Goal: Check status: Check status

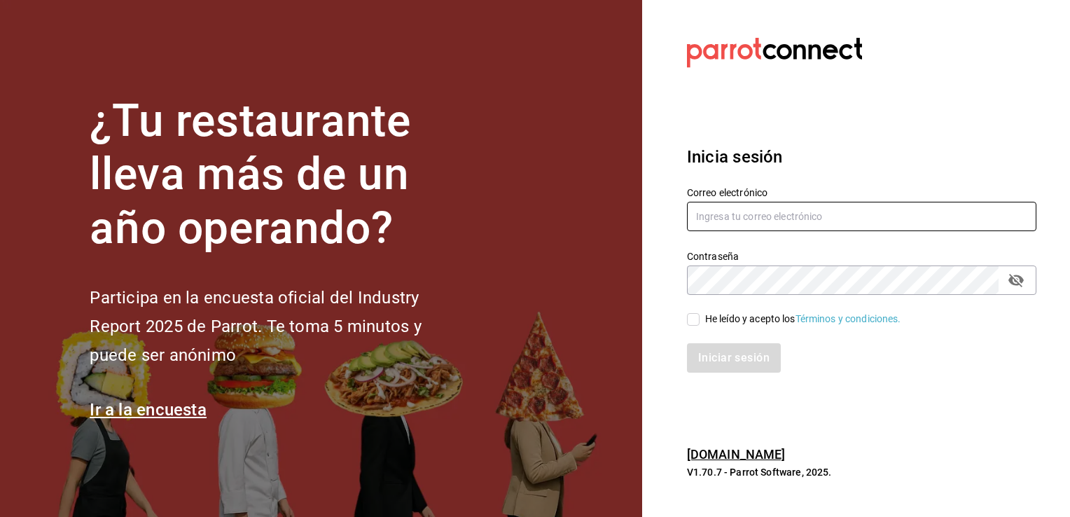
type input "[EMAIL_ADDRESS][PERSON_NAME][DOMAIN_NAME]"
click at [689, 321] on input "He leído y acepto los Términos y condiciones." at bounding box center [693, 319] width 13 height 13
checkbox input "true"
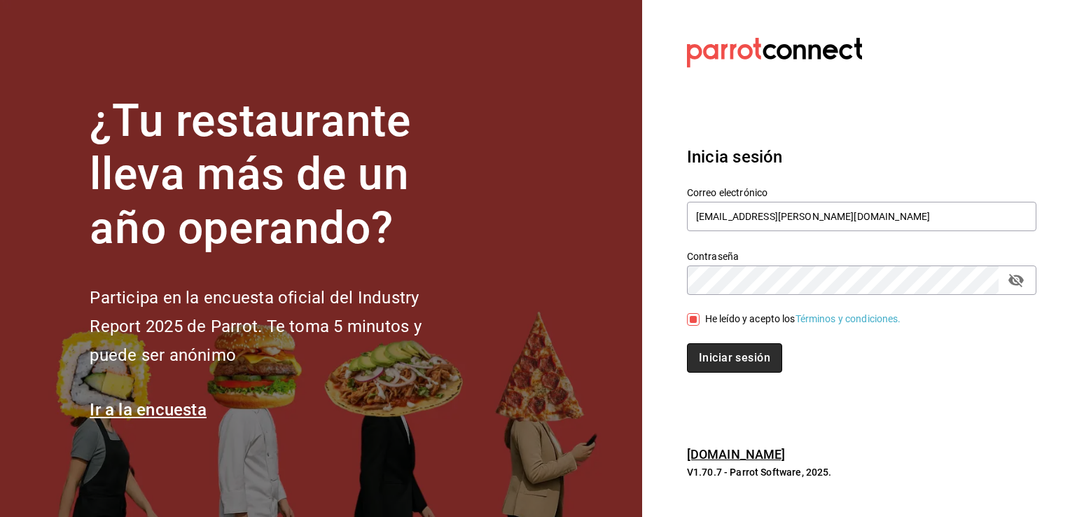
click at [723, 359] on button "Iniciar sesión" at bounding box center [734, 357] width 95 height 29
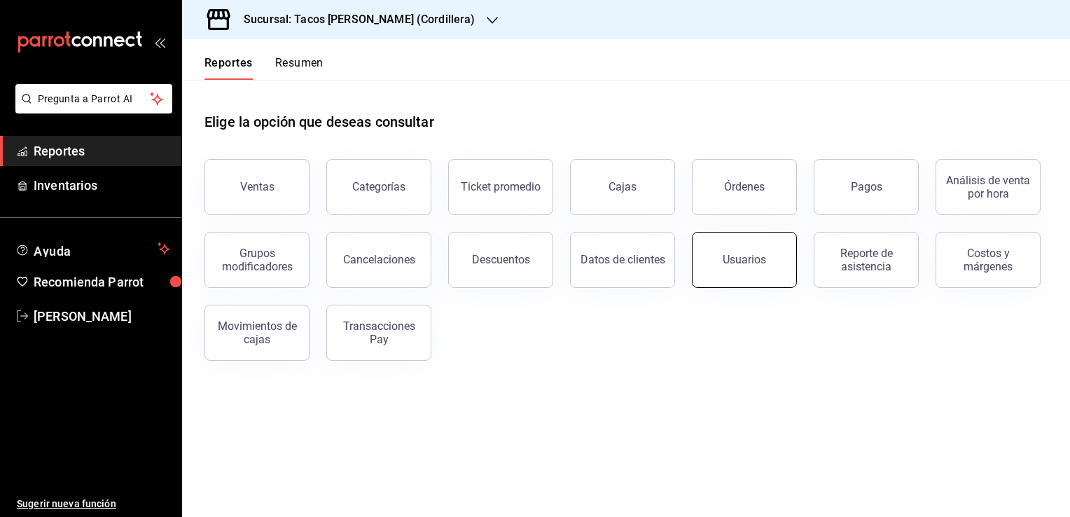
click at [768, 263] on button "Usuarios" at bounding box center [744, 260] width 105 height 56
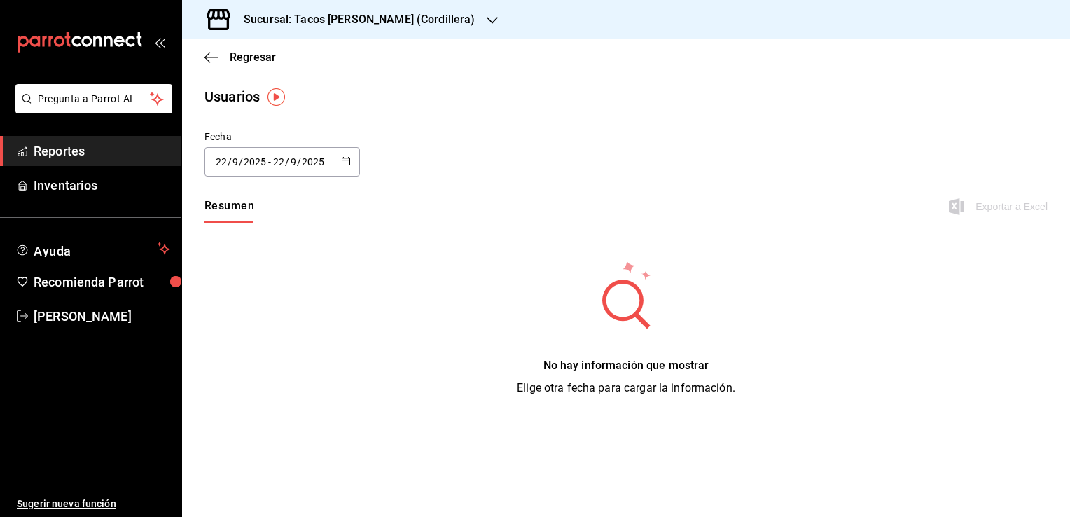
click at [487, 17] on icon "button" at bounding box center [492, 20] width 11 height 11
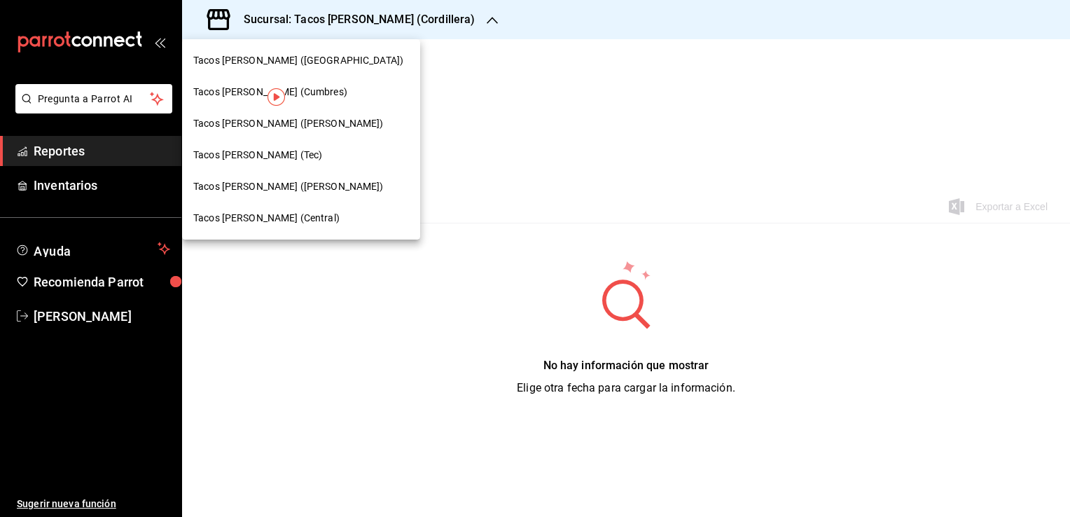
click at [314, 191] on span "Tacos don Pedro (bartolomeo)" at bounding box center [288, 186] width 191 height 15
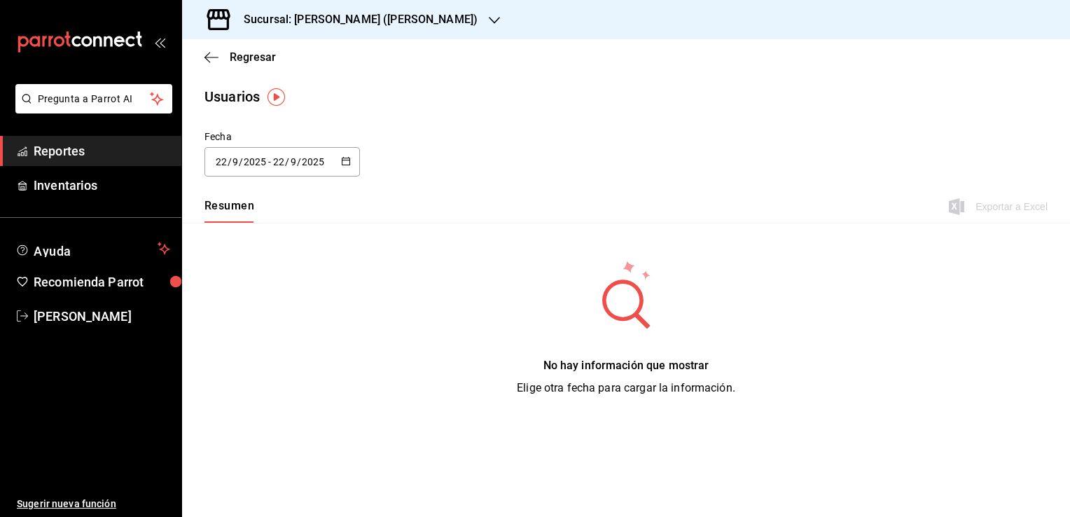
click at [345, 157] on icon "button" at bounding box center [346, 161] width 10 height 10
click at [468, 180] on div "Fecha 2025-09-22 22 / 9 / 2025 - 2025-09-22 22 / 9 / 2025 Hoy Ayer Semana actua…" at bounding box center [626, 162] width 888 height 64
click at [104, 145] on span "Reportes" at bounding box center [102, 151] width 137 height 19
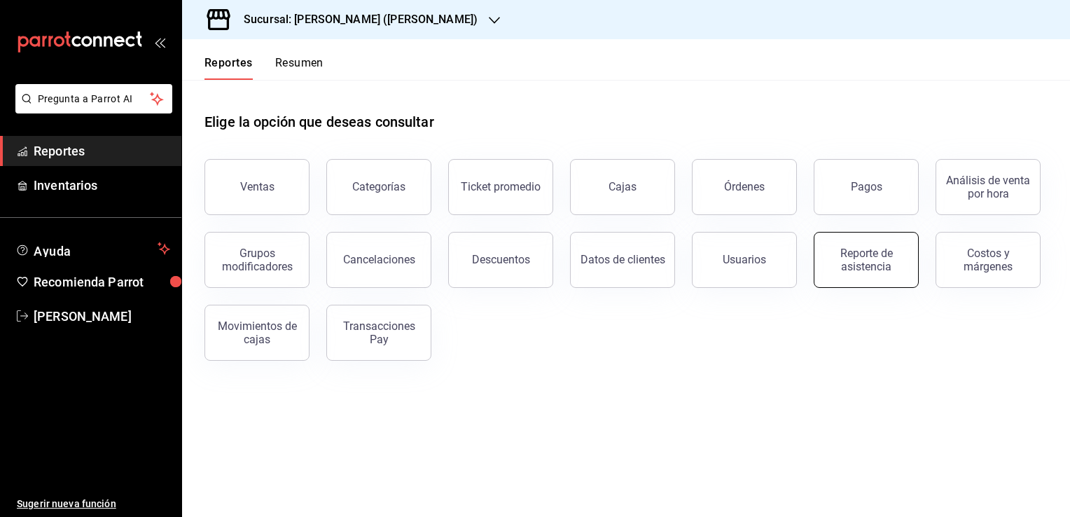
click at [886, 262] on div "Reporte de asistencia" at bounding box center [866, 260] width 87 height 27
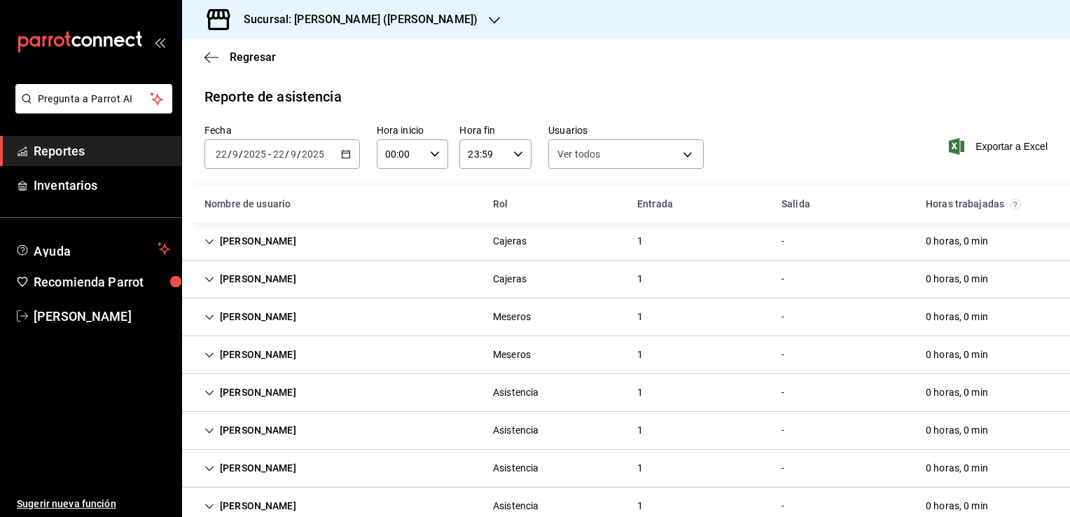
scroll to position [67, 0]
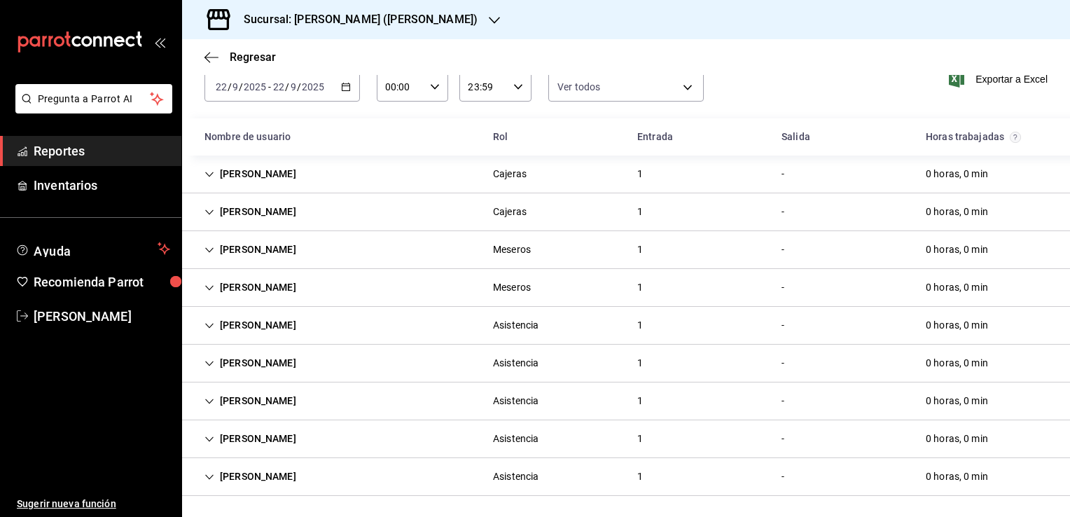
click at [215, 178] on div "Juan Angel Alonso Aguilera" at bounding box center [250, 174] width 114 height 26
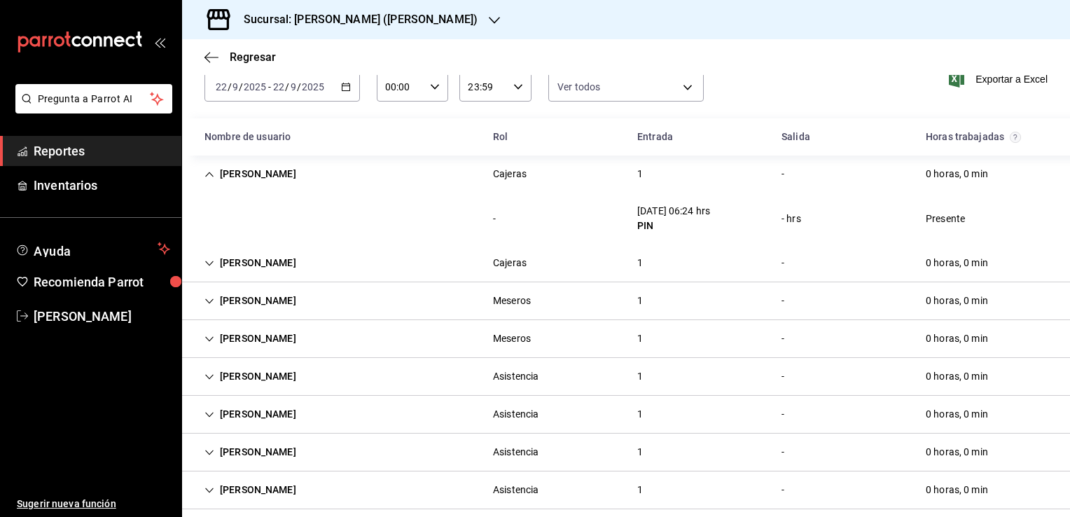
scroll to position [0, 0]
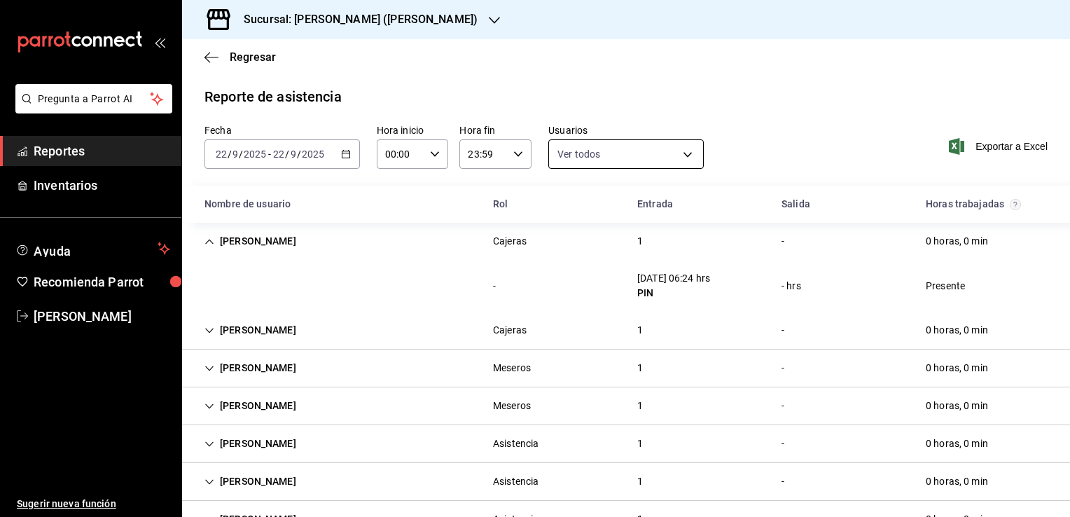
click at [627, 161] on body "Pregunta a Parrot AI Reportes Inventarios Ayuda Recomienda Parrot Mario Caballe…" at bounding box center [535, 258] width 1070 height 517
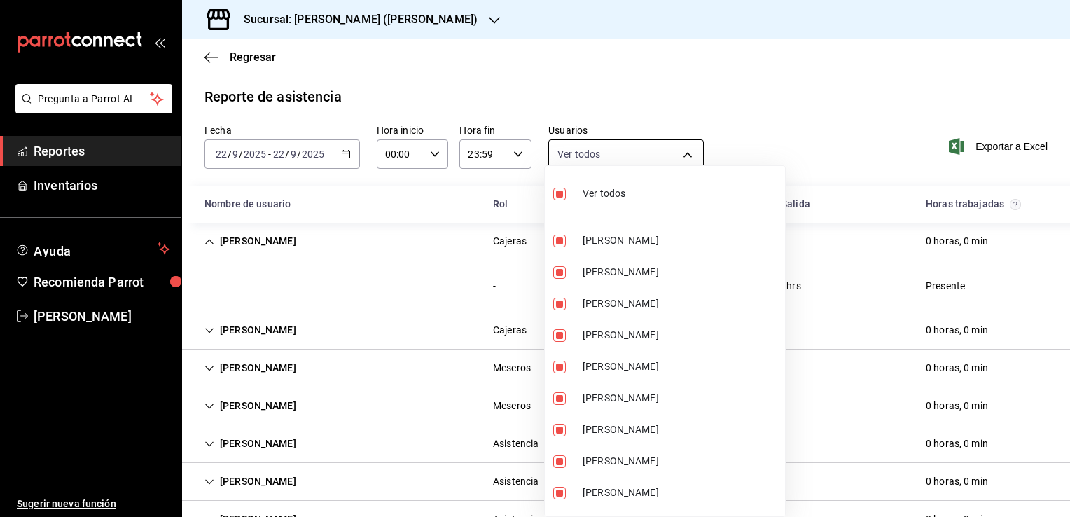
click at [627, 161] on div at bounding box center [535, 258] width 1070 height 517
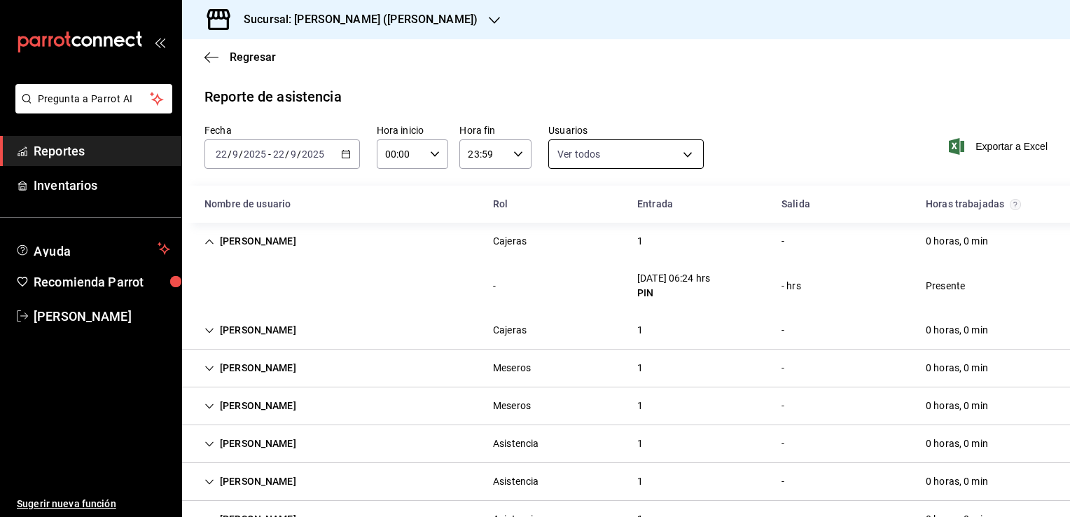
click at [625, 161] on body "Pregunta a Parrot AI Reportes Inventarios Ayuda Recomienda Parrot Mario Caballe…" at bounding box center [535, 258] width 1070 height 517
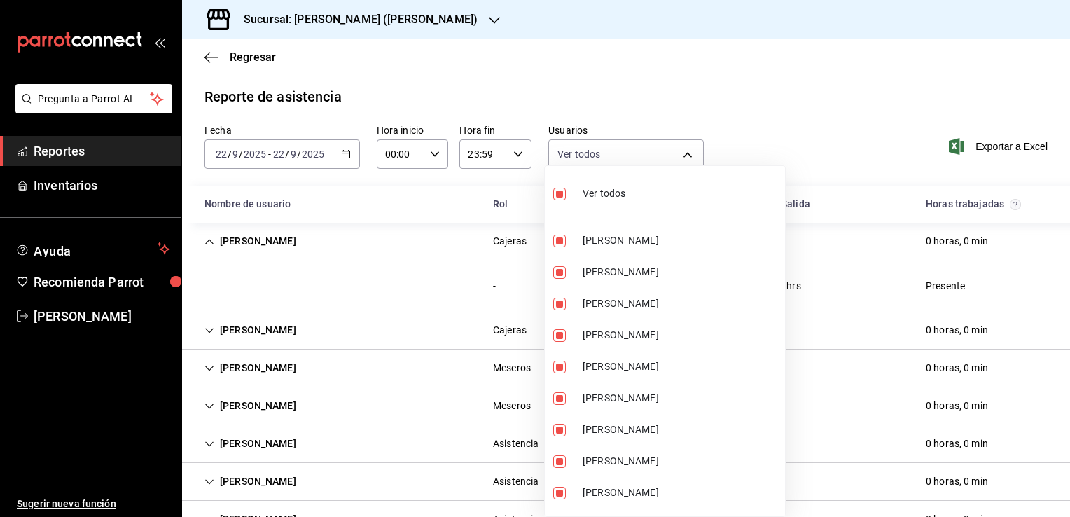
click at [696, 51] on div at bounding box center [535, 258] width 1070 height 517
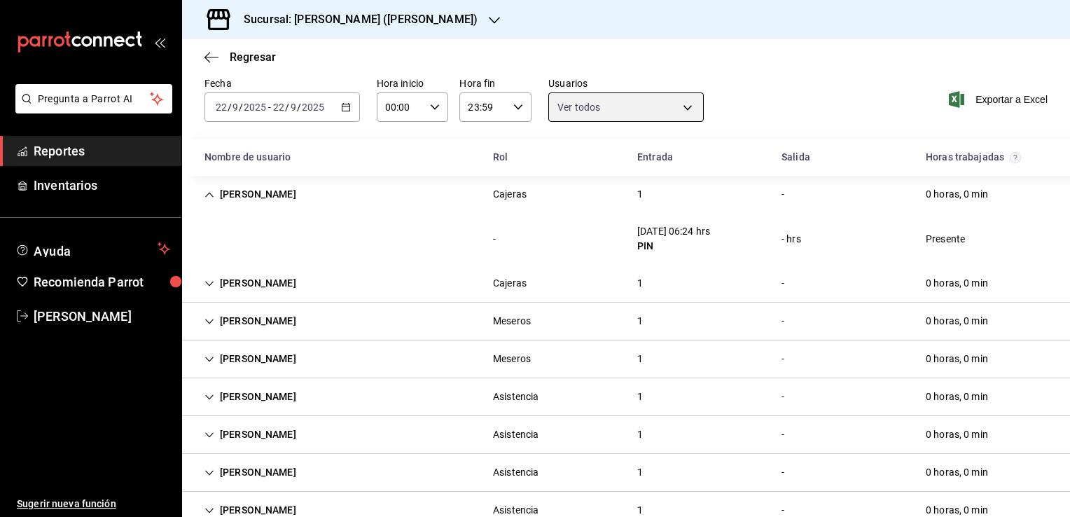
scroll to position [118, 0]
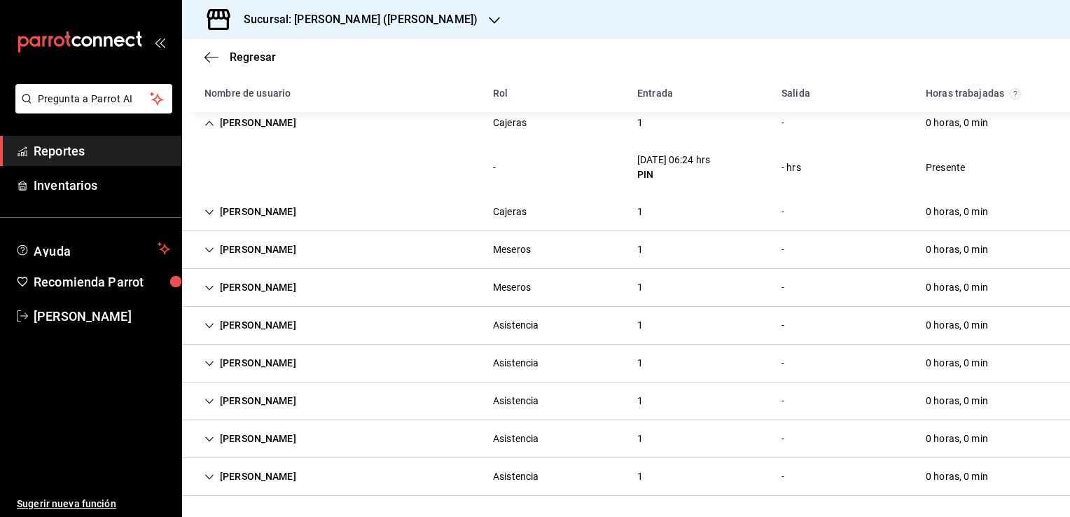
click at [209, 127] on icon "Cell" at bounding box center [210, 123] width 10 height 10
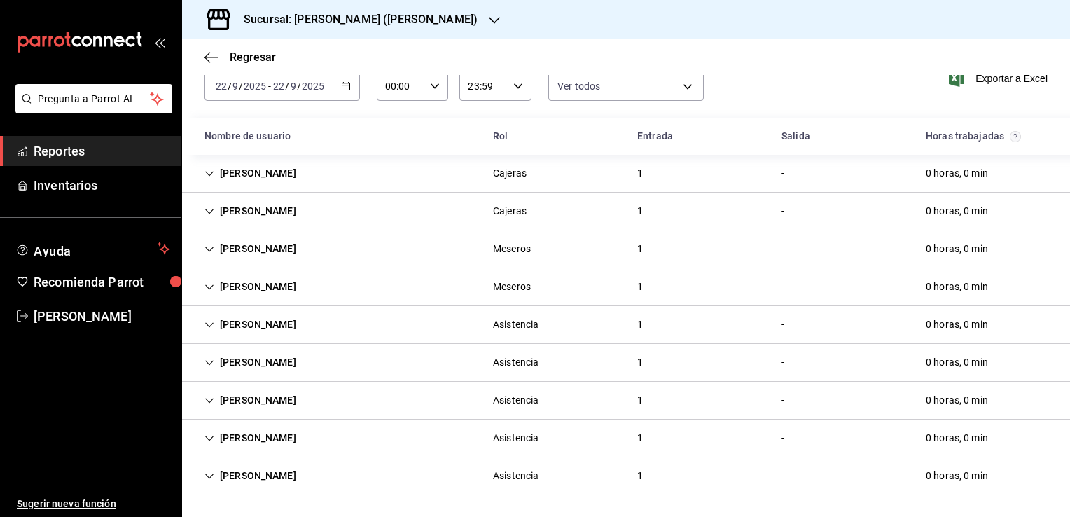
scroll to position [67, 0]
click at [199, 321] on div "Meredith Castillo" at bounding box center [250, 325] width 114 height 26
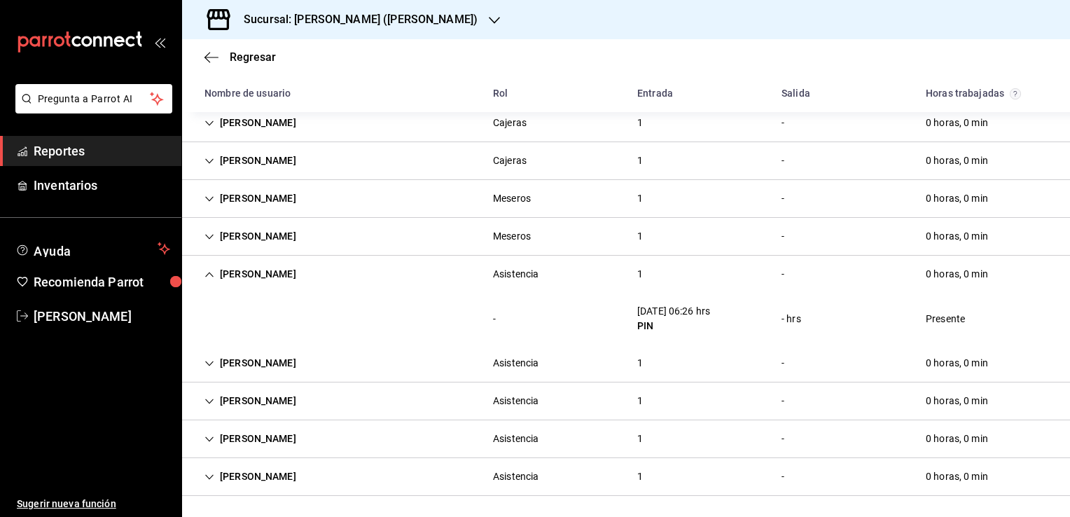
scroll to position [0, 0]
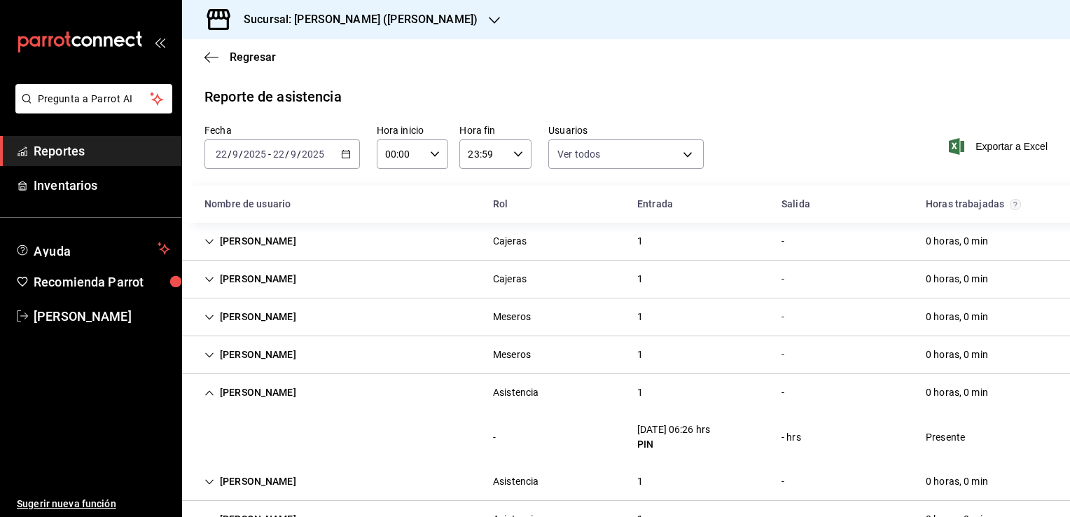
click at [343, 155] on icon "button" at bounding box center [346, 154] width 10 height 10
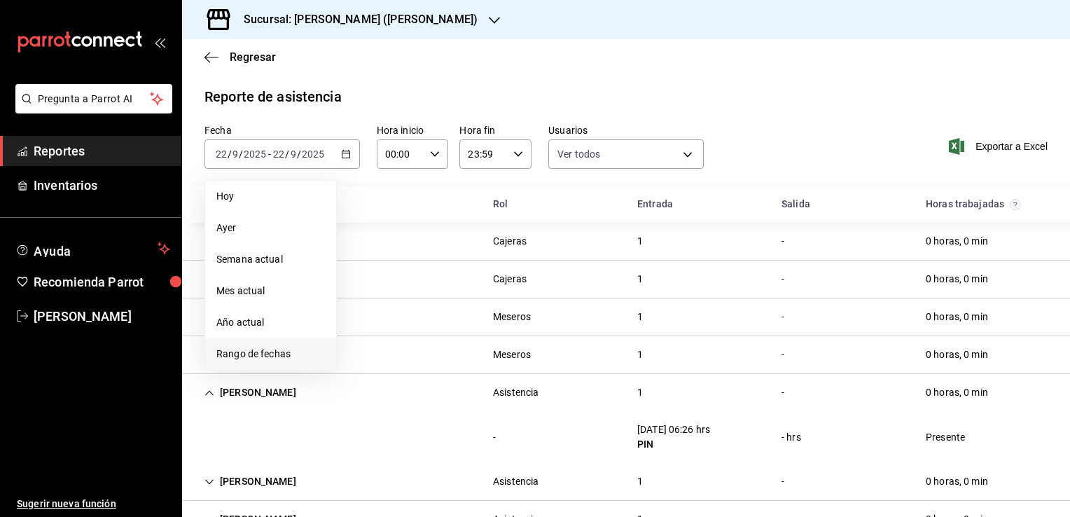
click at [275, 347] on span "Rango de fechas" at bounding box center [270, 354] width 109 height 15
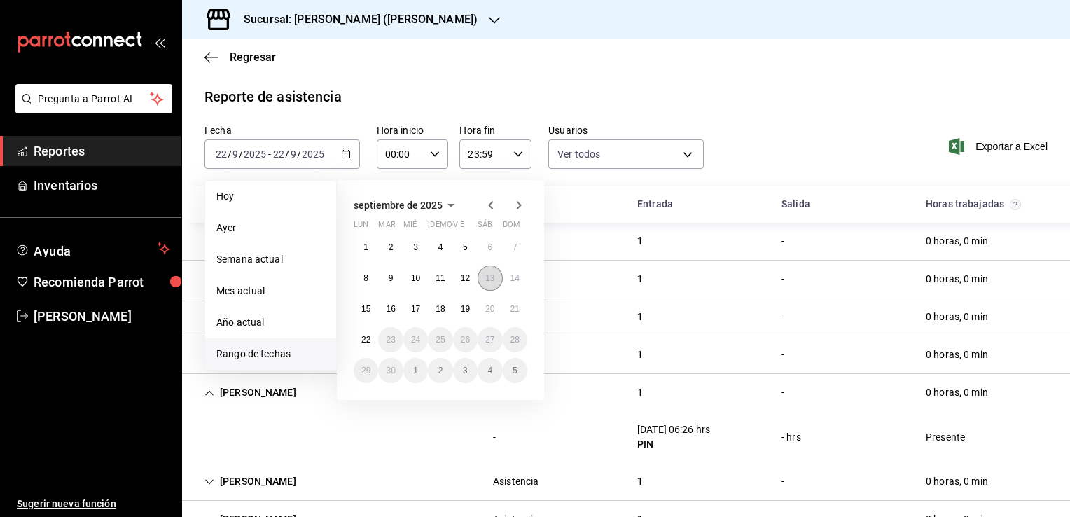
click at [485, 273] on button "13" at bounding box center [490, 278] width 25 height 25
click at [462, 308] on abbr "19" at bounding box center [465, 309] width 9 height 10
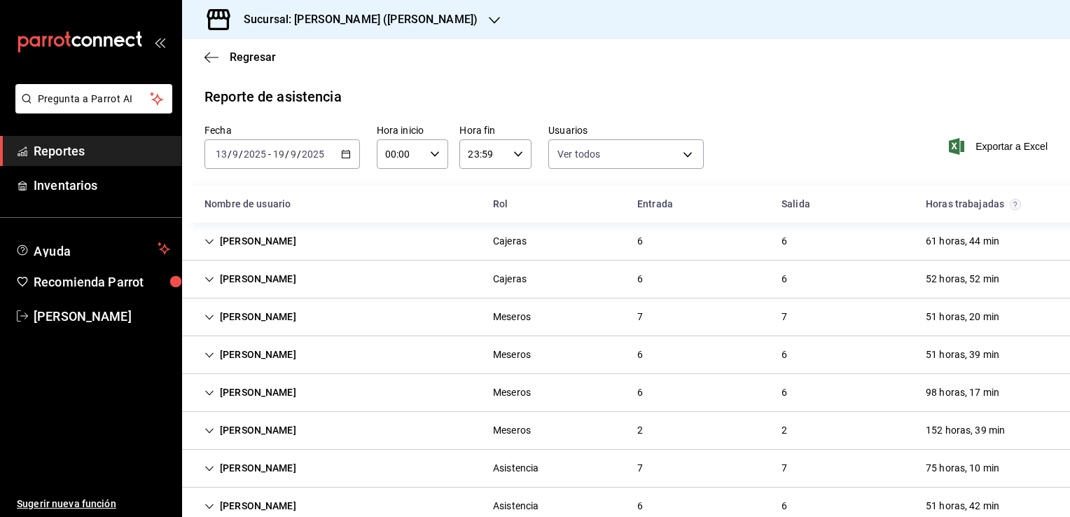
click at [343, 153] on icon "button" at bounding box center [346, 154] width 10 height 10
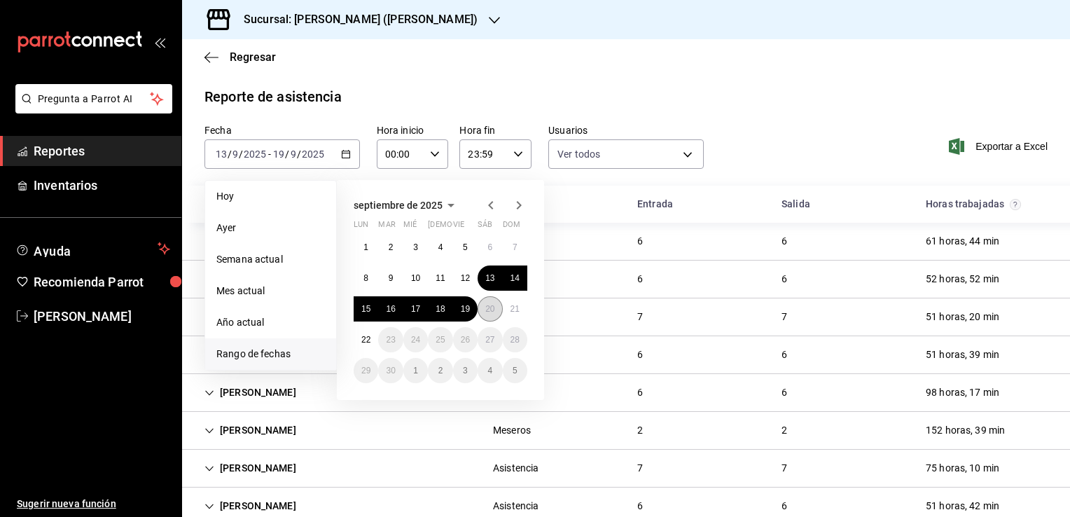
click at [488, 315] on button "20" at bounding box center [490, 308] width 25 height 25
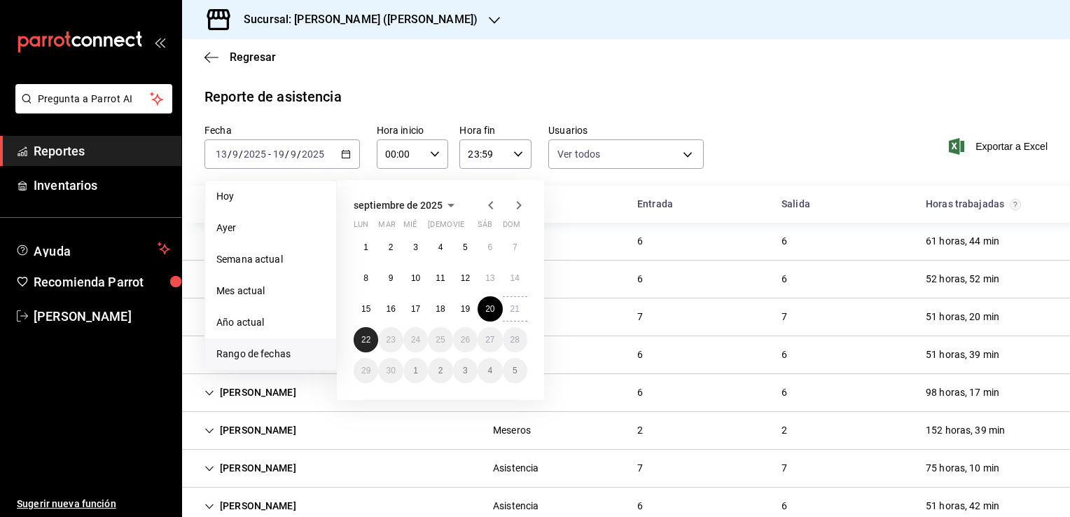
click at [371, 338] on button "22" at bounding box center [366, 339] width 25 height 25
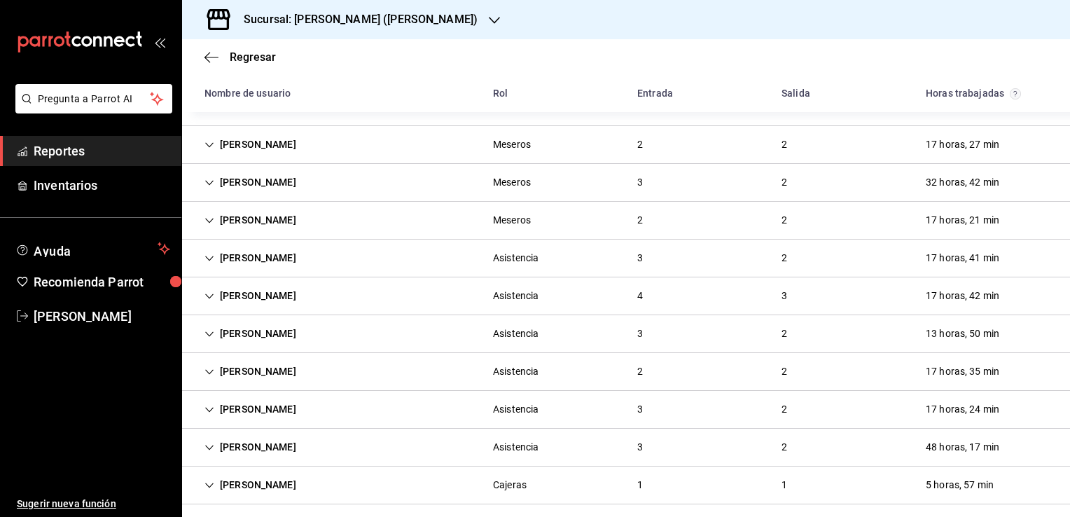
scroll to position [255, 0]
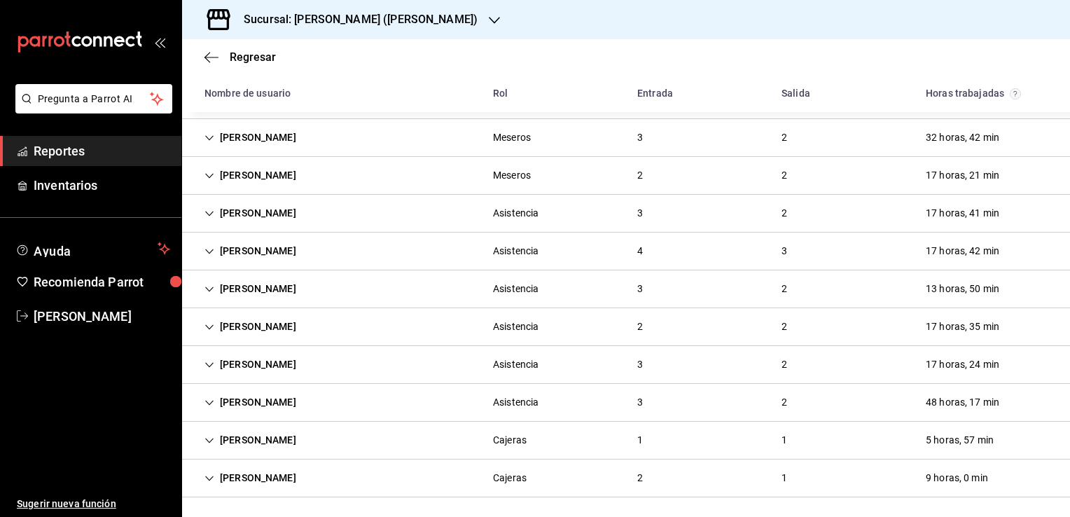
click at [212, 400] on icon "Cell" at bounding box center [210, 403] width 10 height 10
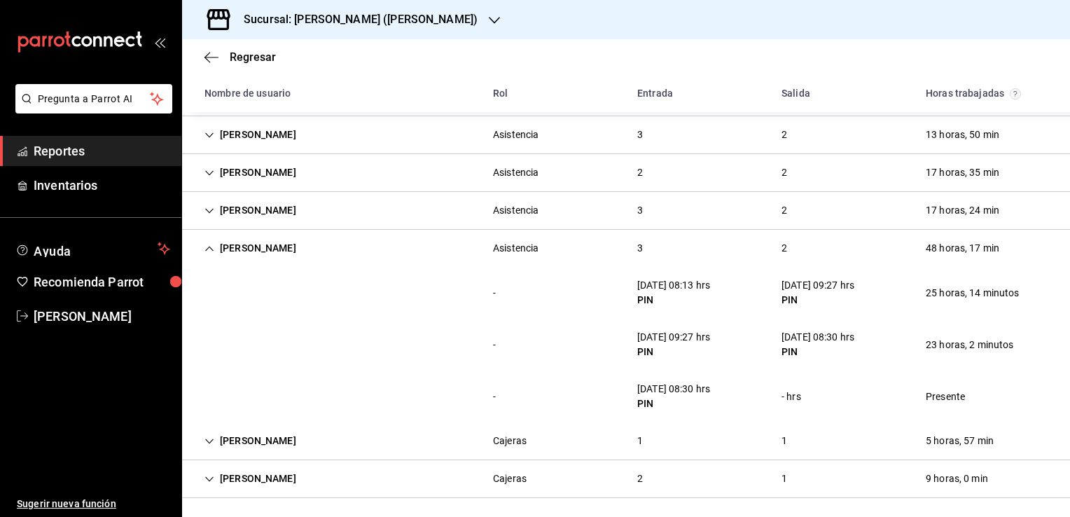
scroll to position [411, 0]
click at [213, 242] on icon "Cell" at bounding box center [210, 247] width 10 height 10
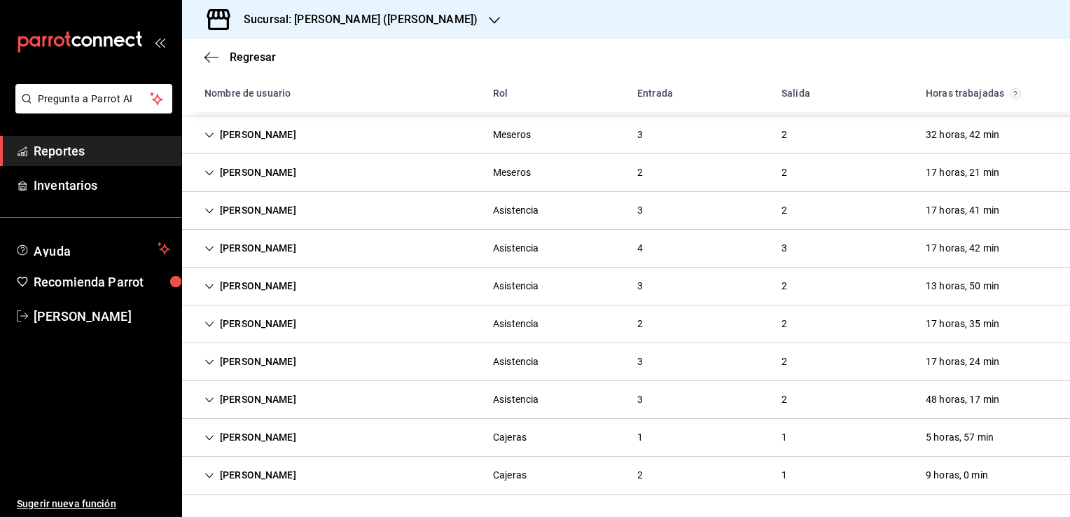
scroll to position [255, 0]
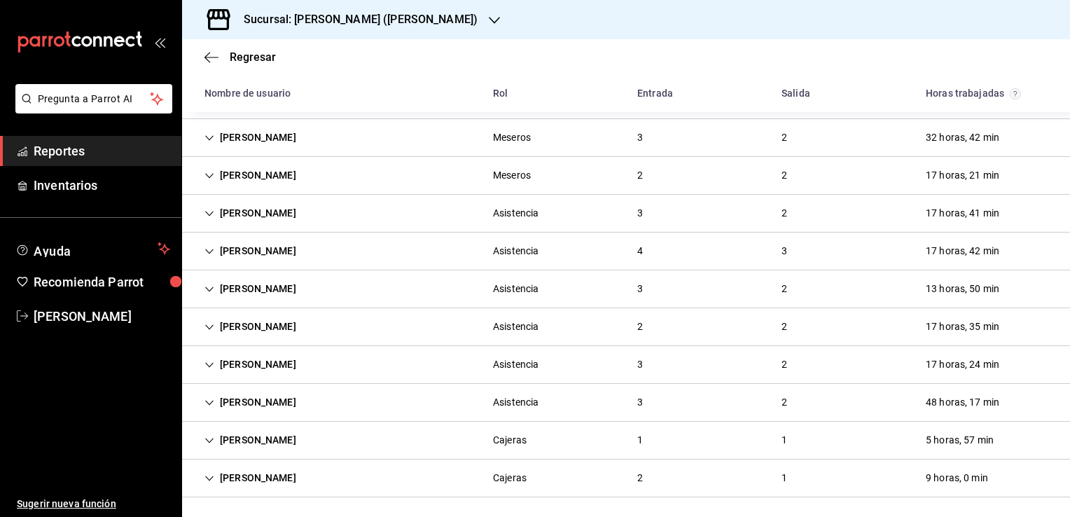
click at [209, 479] on icon "Cell" at bounding box center [210, 479] width 10 height 10
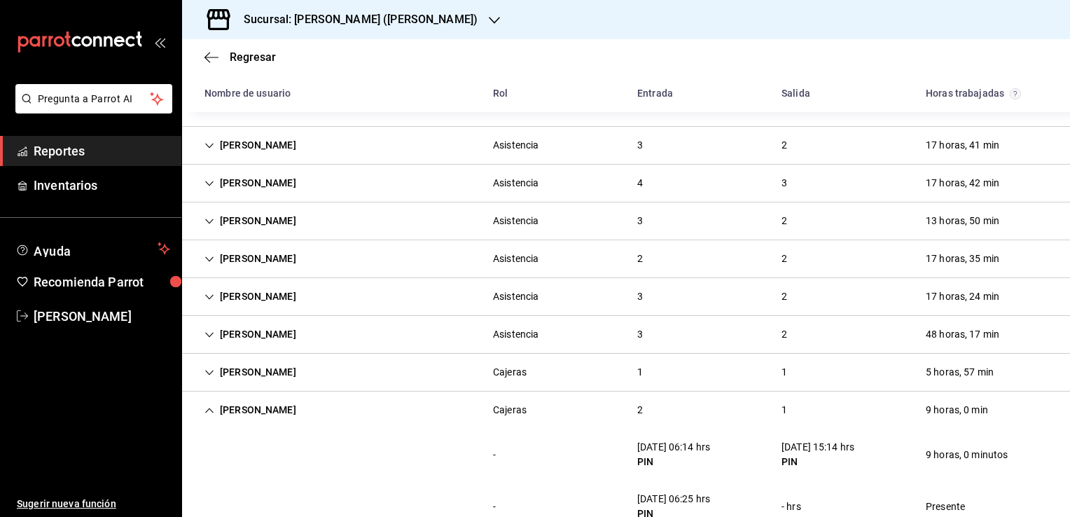
scroll to position [359, 0]
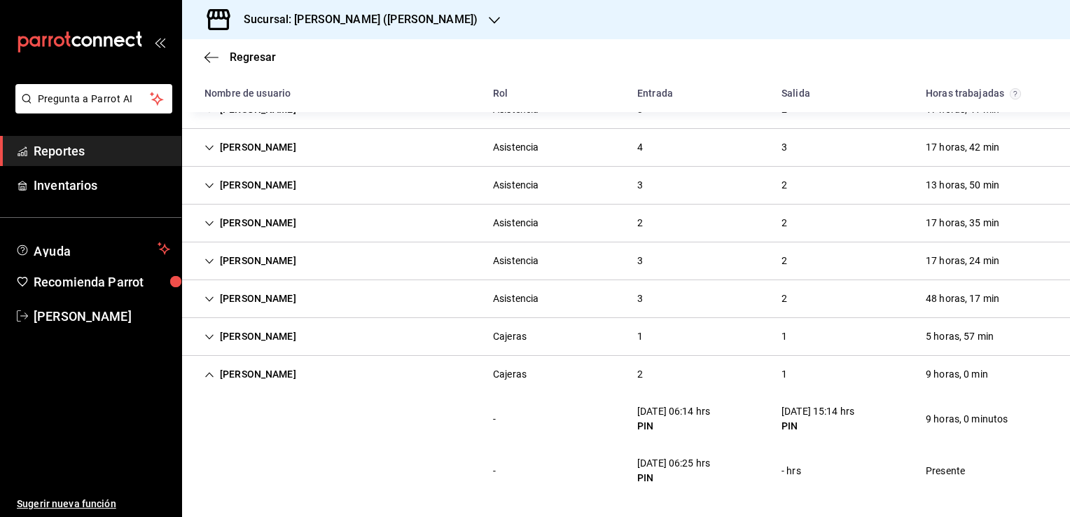
click at [209, 378] on div "Jessika aime Picaso Torres" at bounding box center [250, 374] width 114 height 26
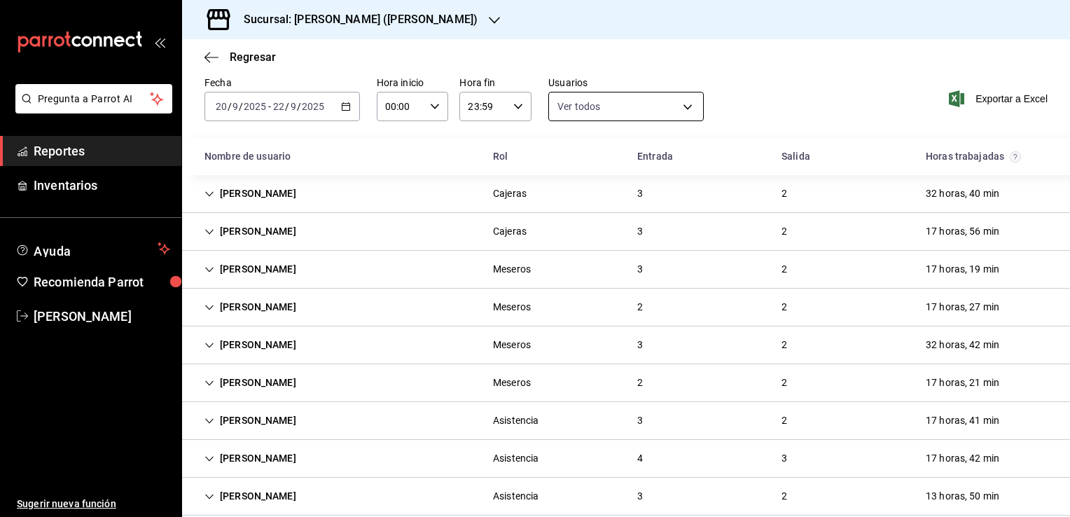
scroll to position [45, 0]
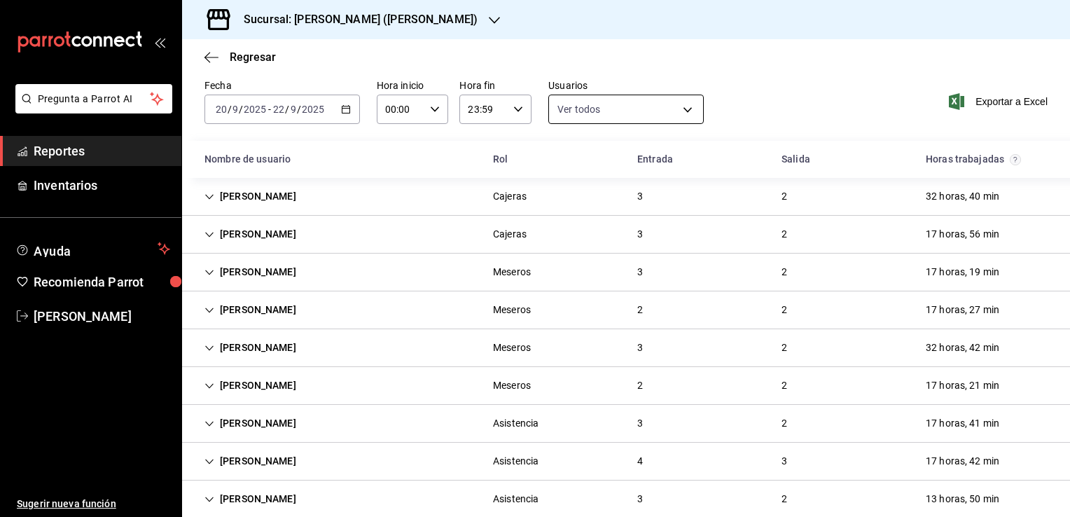
click at [678, 105] on body "Pregunta a Parrot AI Reportes Inventarios Ayuda Recomienda Parrot Mario Caballe…" at bounding box center [535, 258] width 1070 height 517
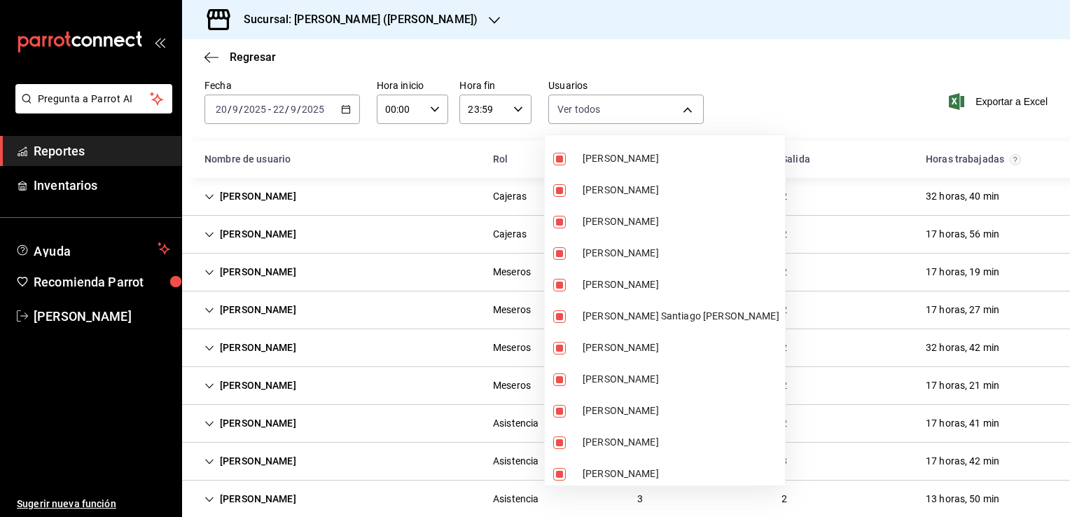
scroll to position [0, 0]
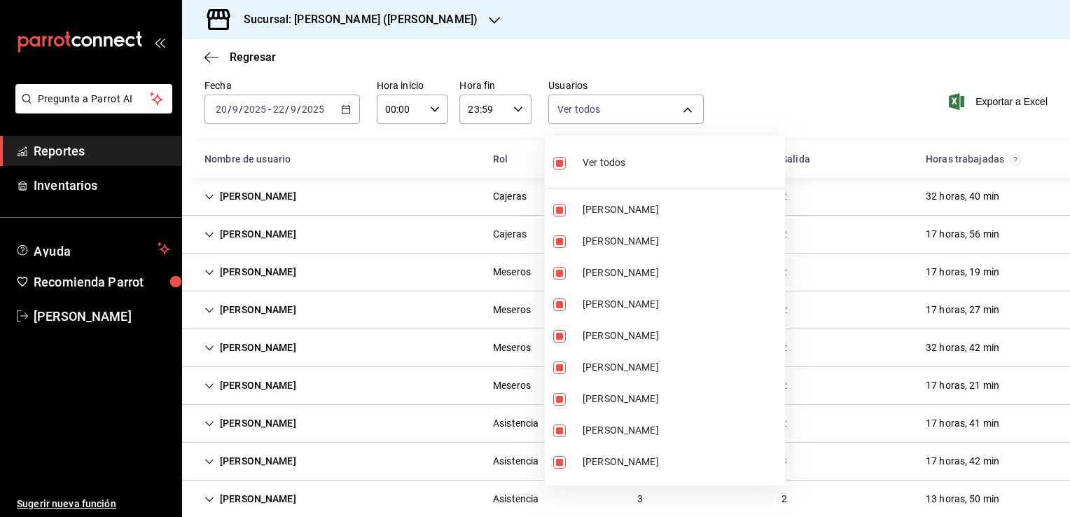
click at [602, 172] on div "Ver todos" at bounding box center [589, 161] width 72 height 30
checkbox input "false"
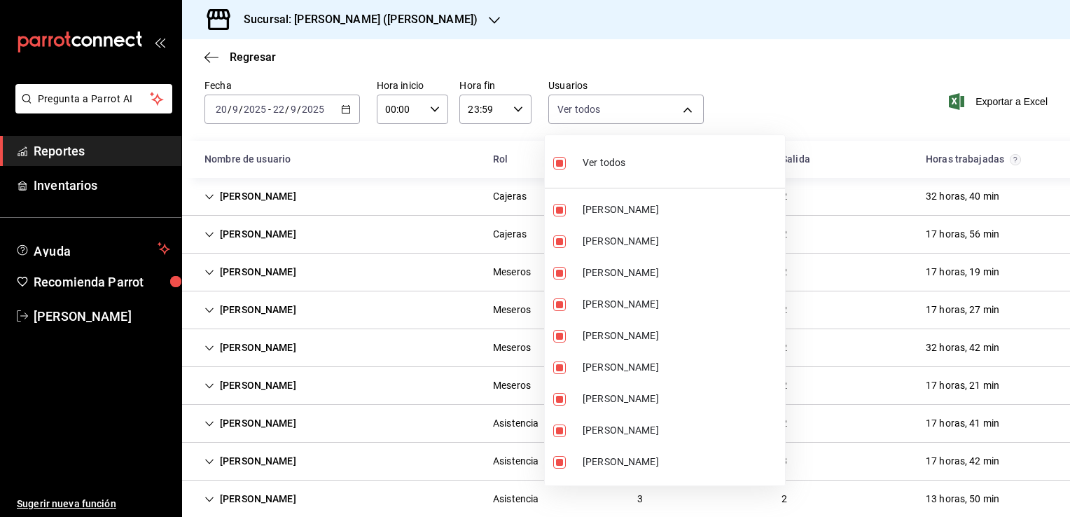
checkbox input "false"
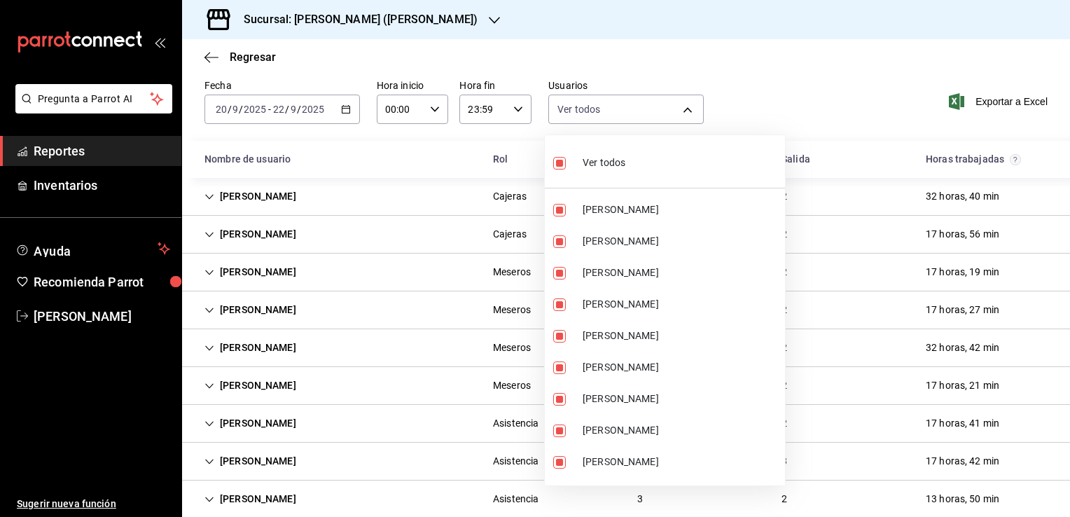
checkbox input "false"
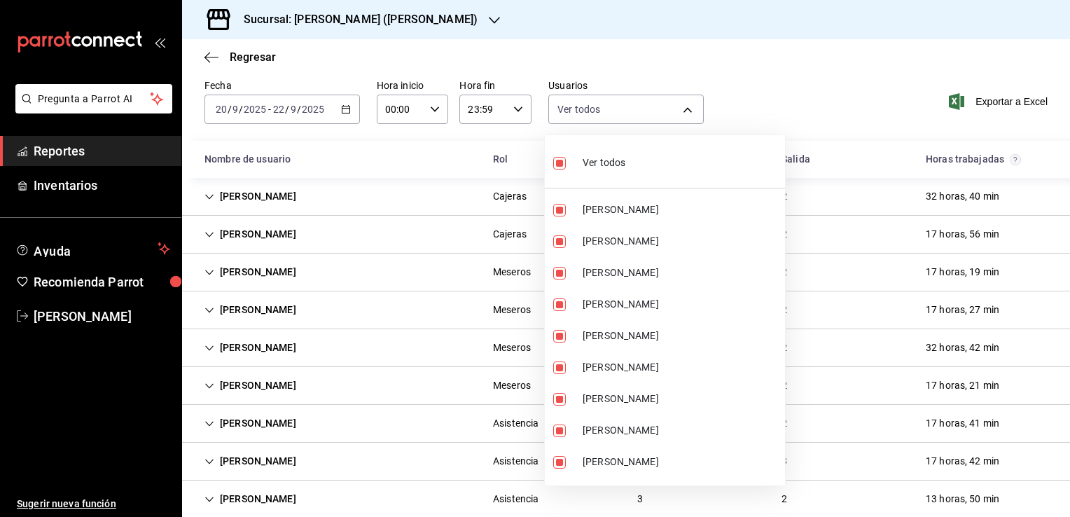
checkbox input "false"
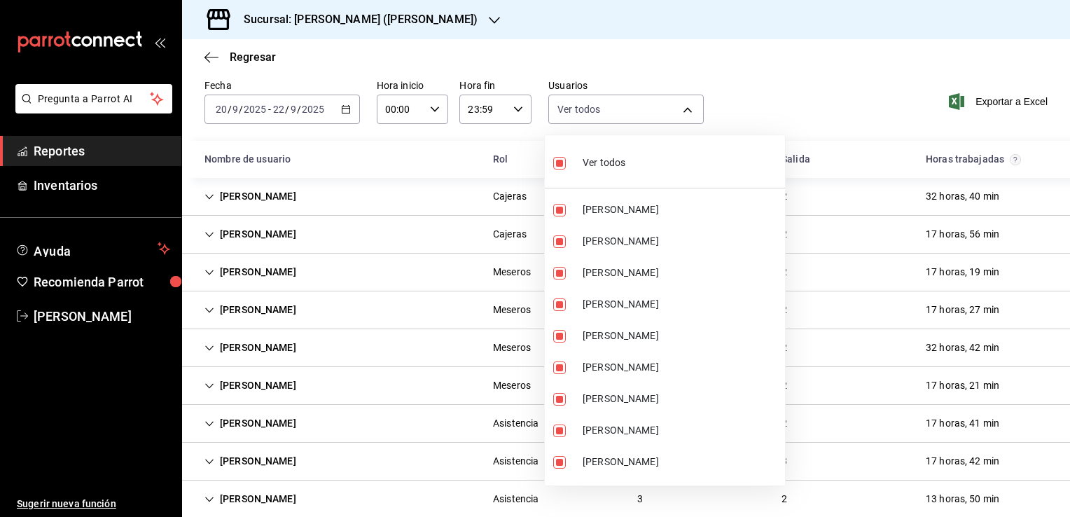
checkbox input "false"
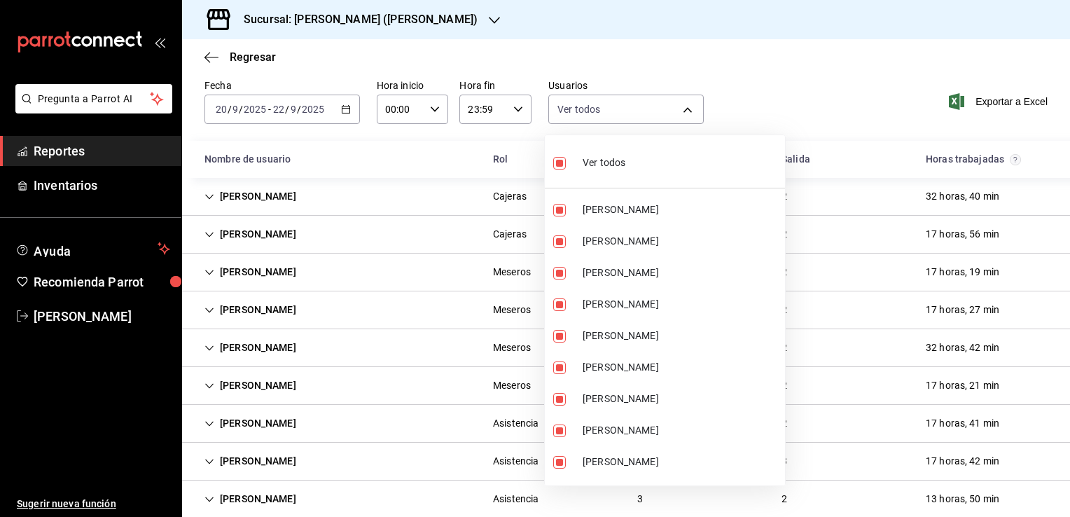
checkbox input "false"
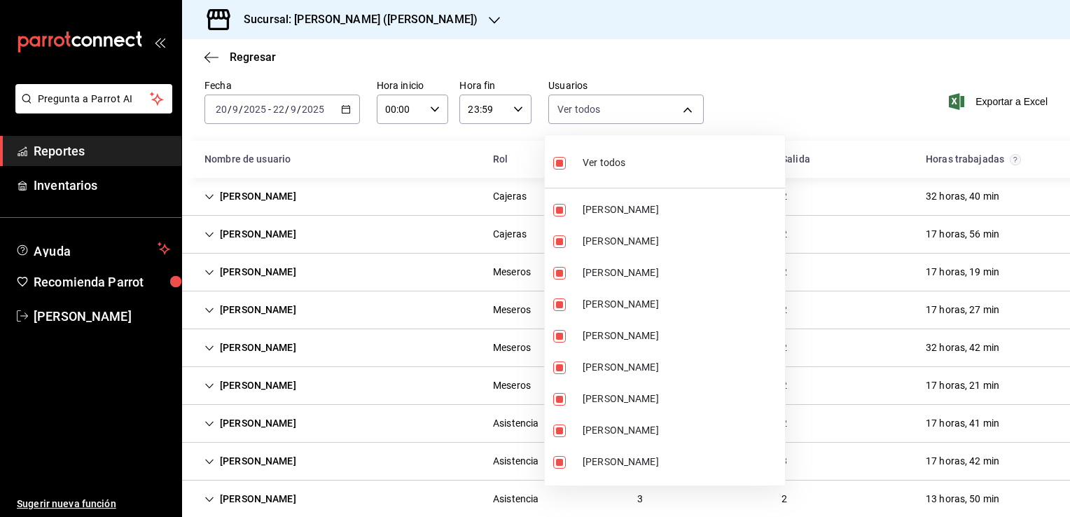
checkbox input "false"
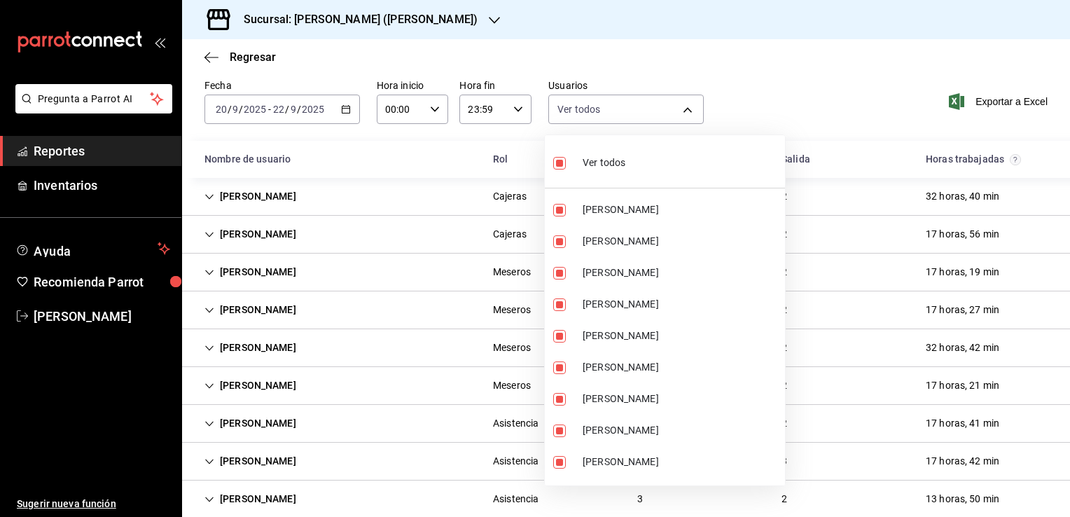
checkbox input "false"
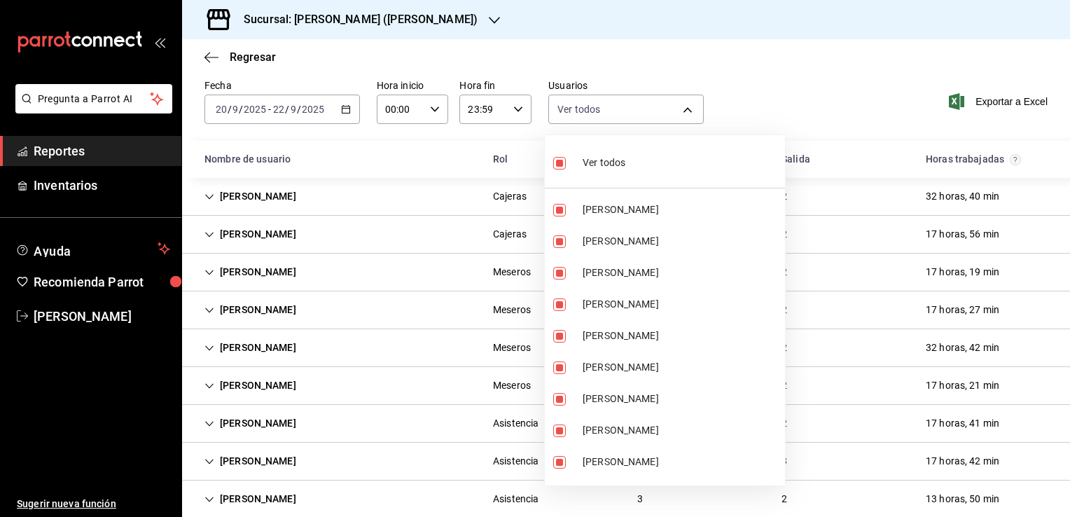
checkbox input "false"
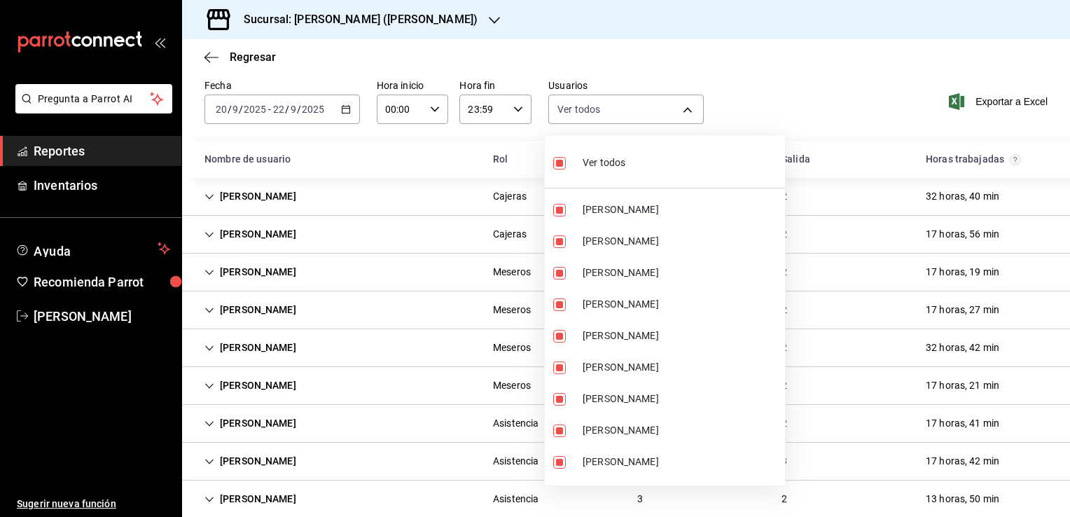
checkbox input "false"
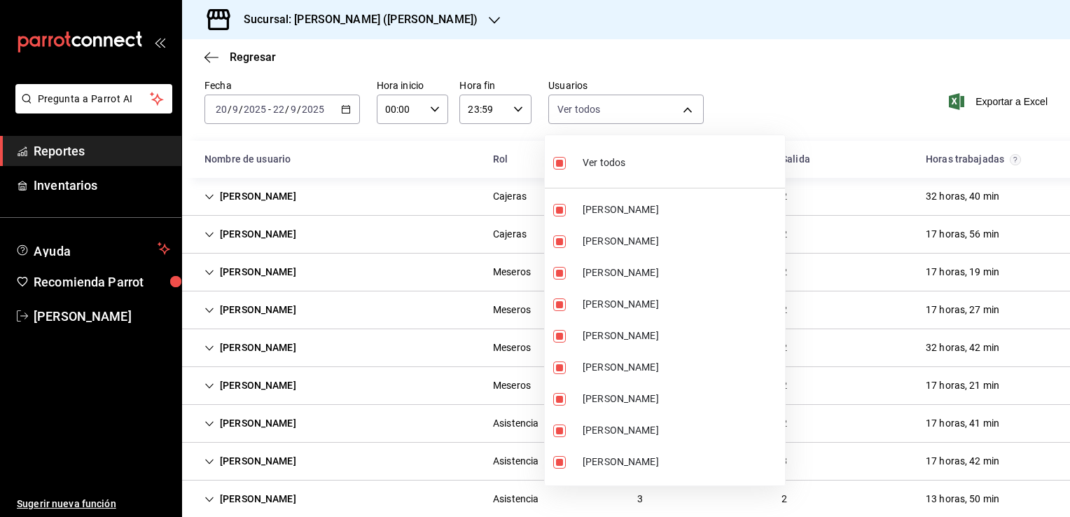
checkbox input "false"
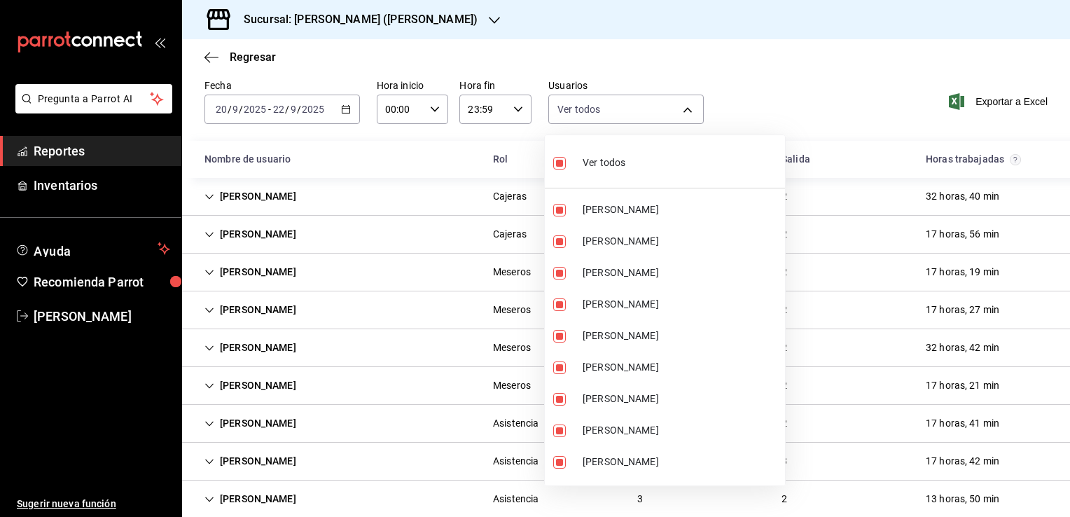
checkbox input "false"
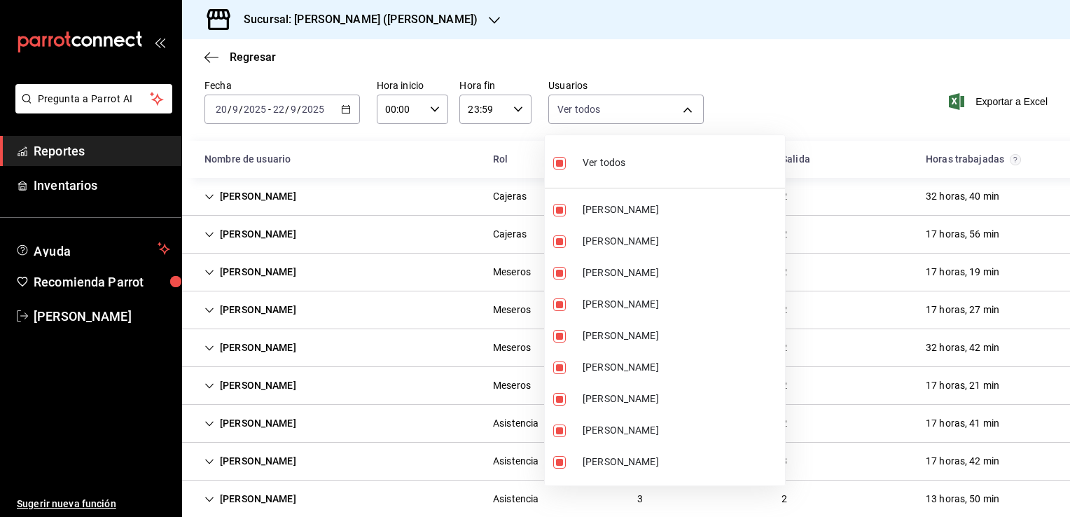
checkbox input "false"
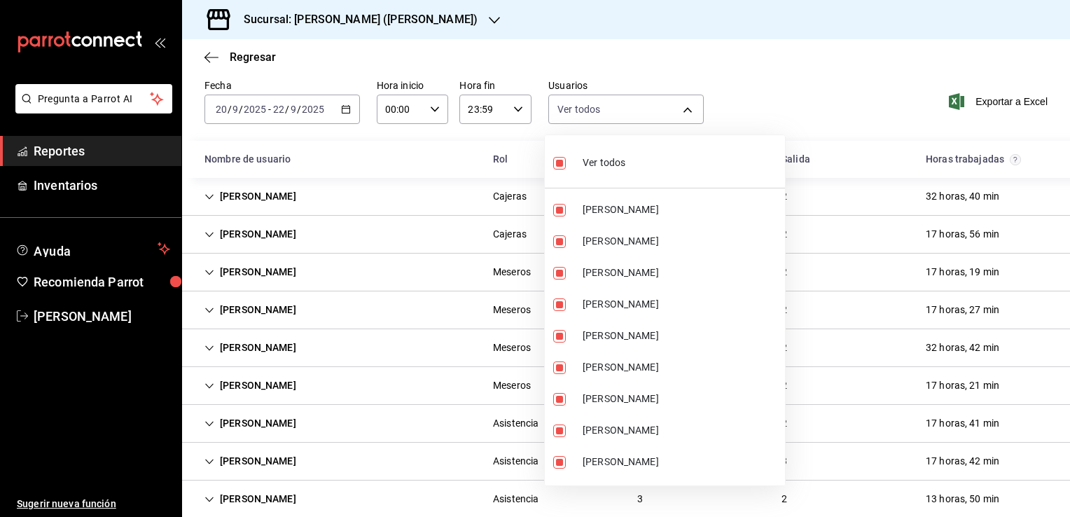
checkbox input "false"
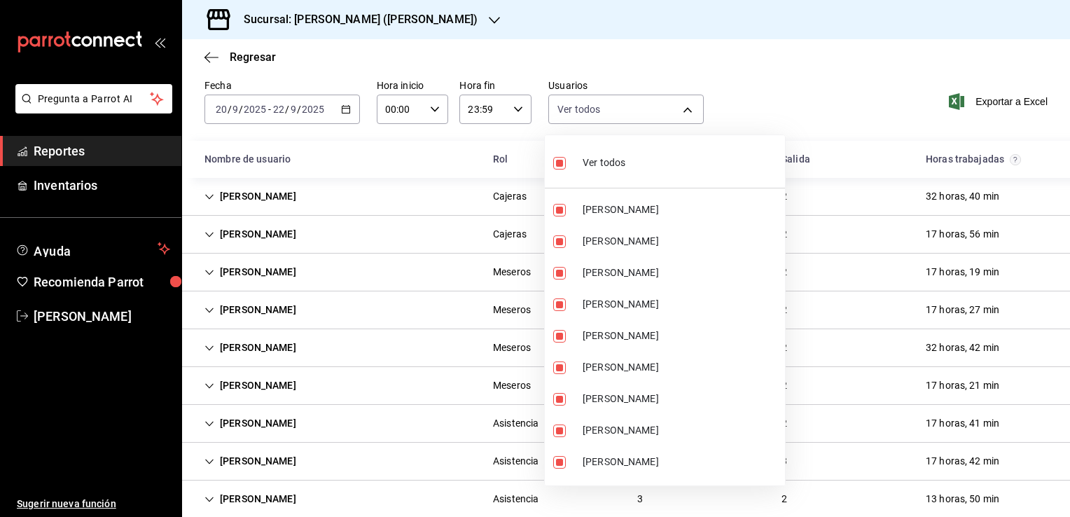
checkbox input "false"
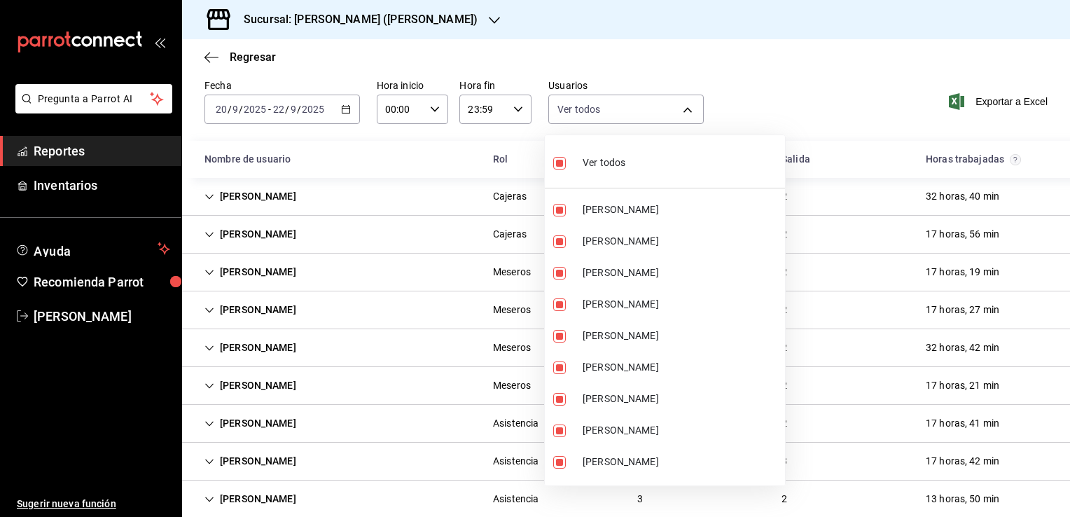
checkbox input "false"
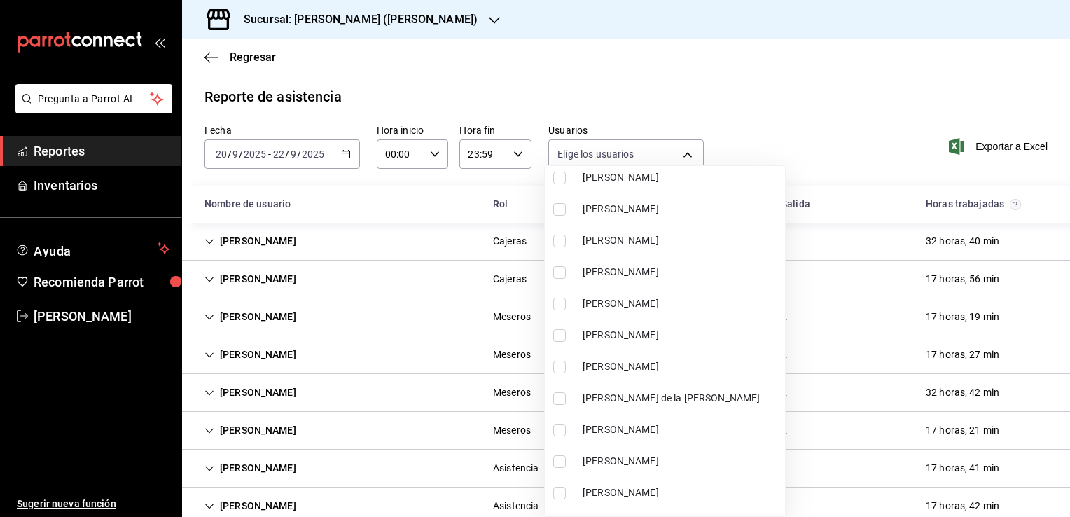
scroll to position [1191, 0]
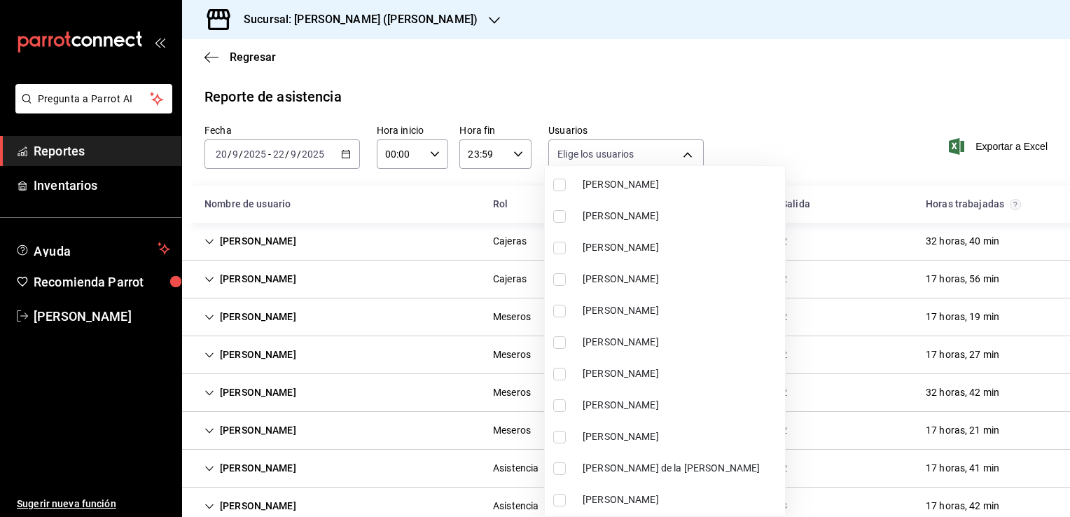
click at [550, 311] on li "Jessica Aime Picaso Torres" at bounding box center [665, 311] width 240 height 32
type input "234430c7-9647-408a-a12f-d3d459901106"
checkbox input "true"
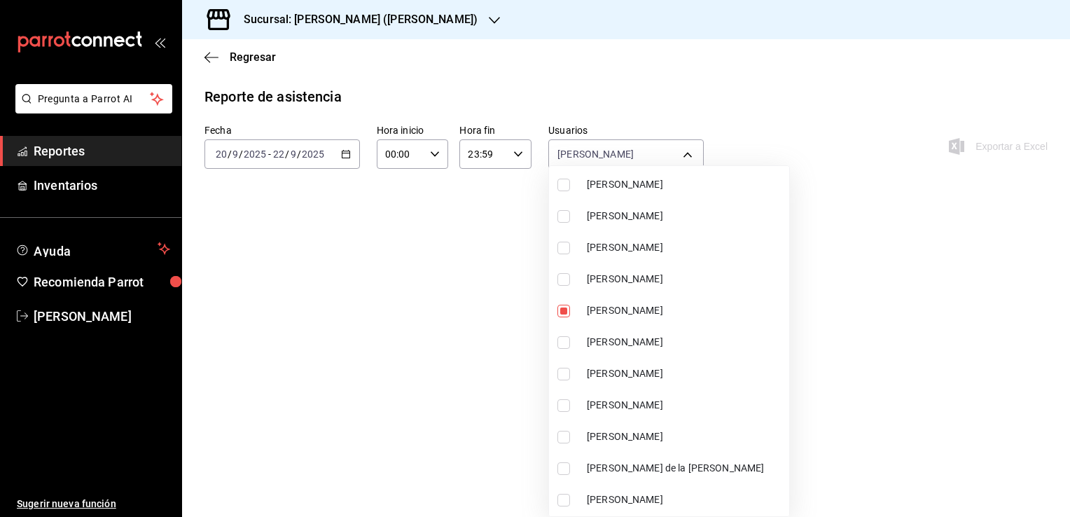
click at [564, 340] on input "checkbox" at bounding box center [564, 342] width 13 height 13
checkbox input "true"
type input "234430c7-9647-408a-a12f-d3d459901106,2d47decc-7037-4223-9e2e-cd47934bea81"
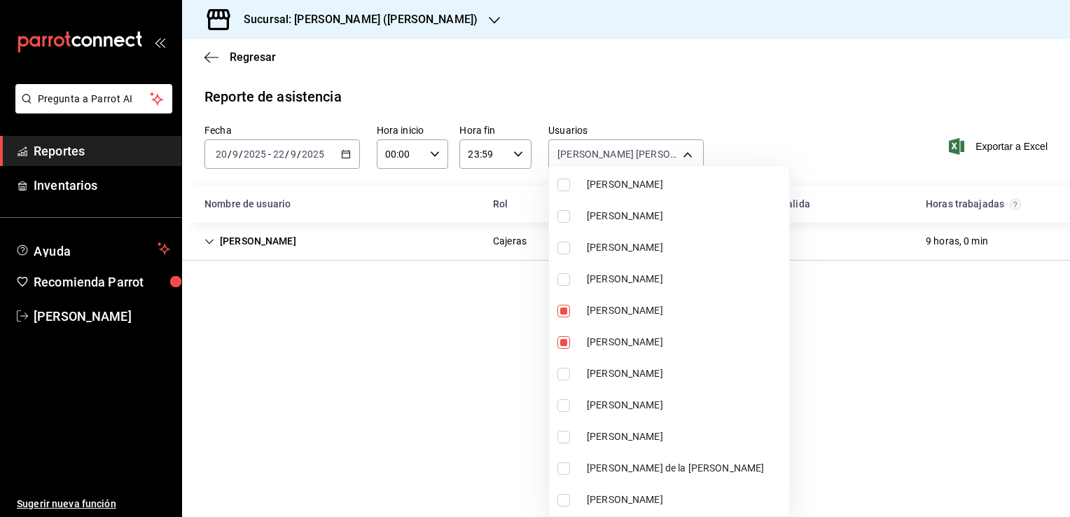
click at [457, 413] on div at bounding box center [535, 258] width 1070 height 517
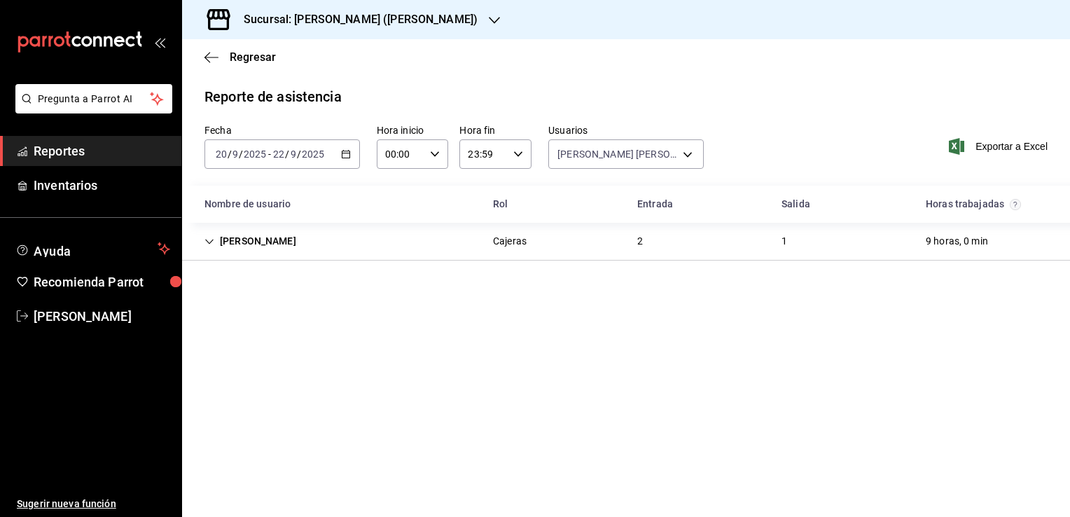
click at [216, 237] on div "Jessika aime Picaso Torres" at bounding box center [250, 241] width 114 height 26
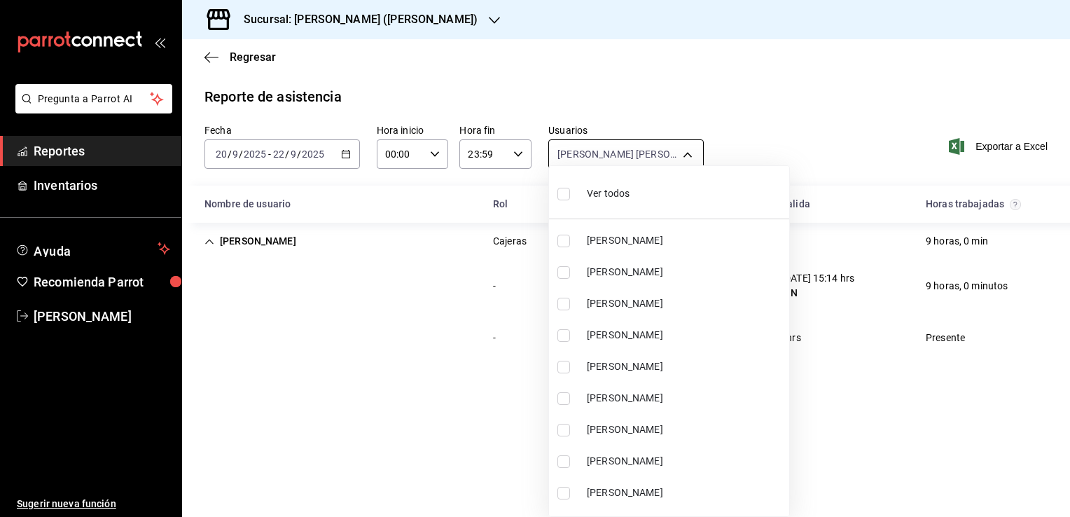
click at [684, 154] on body "Pregunta a Parrot AI Reportes Inventarios Ayuda Recomienda Parrot Mario Caballe…" at bounding box center [535, 258] width 1070 height 517
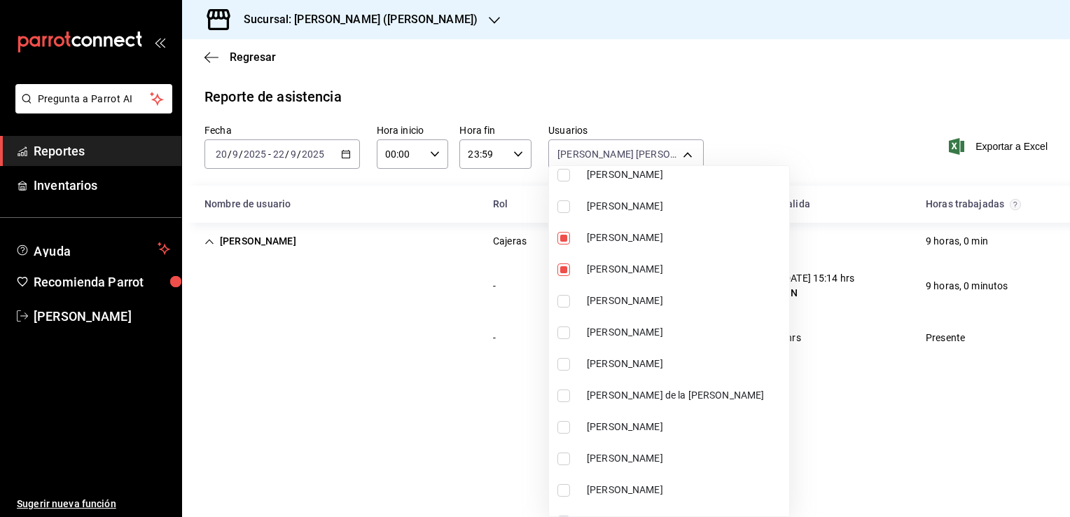
scroll to position [1261, 0]
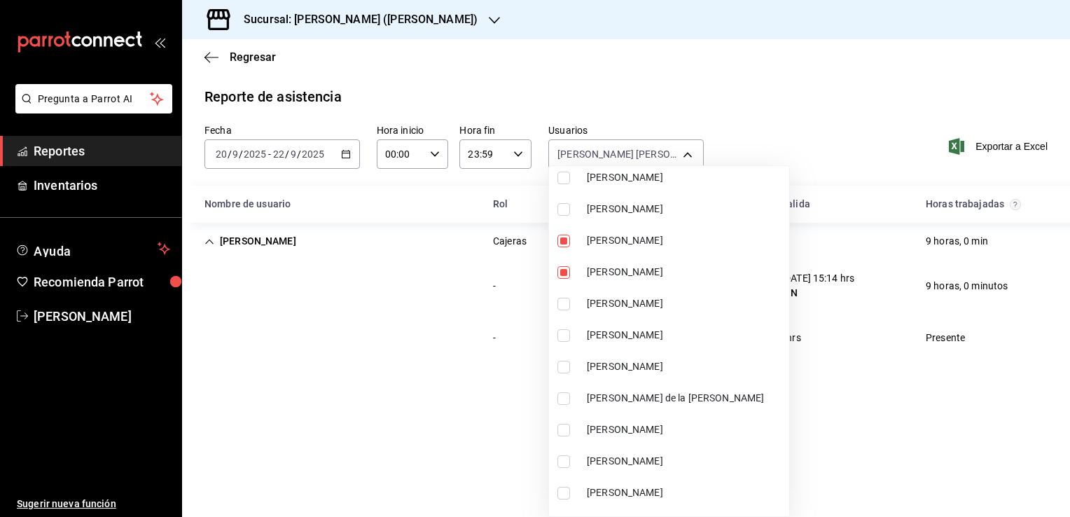
click at [383, 403] on div at bounding box center [535, 258] width 1070 height 517
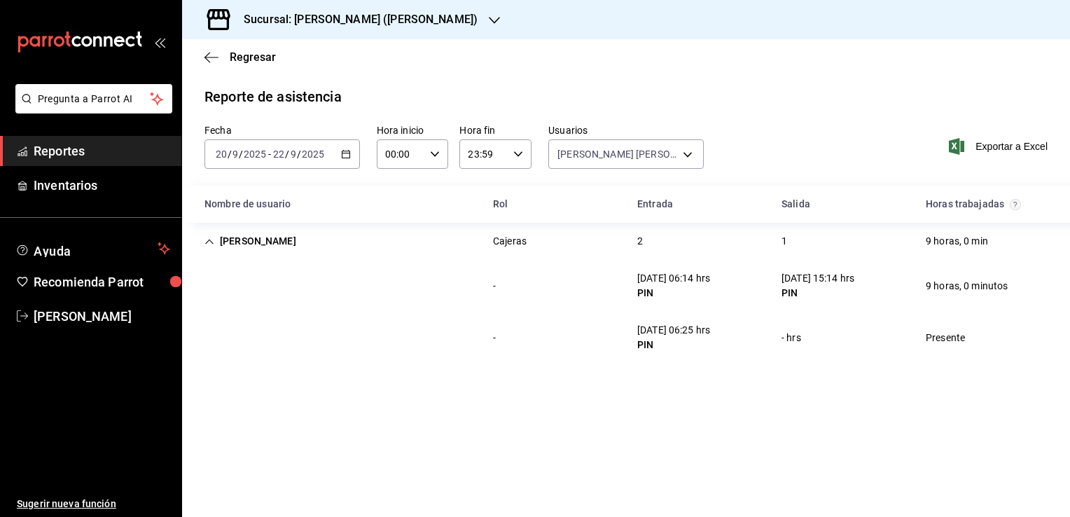
click at [339, 153] on div "2025-09-20 20 / 9 / 2025 - 2025-09-22 22 / 9 / 2025" at bounding box center [283, 153] width 156 height 29
click at [343, 158] on \(Stroke\) "button" at bounding box center [346, 155] width 8 height 8
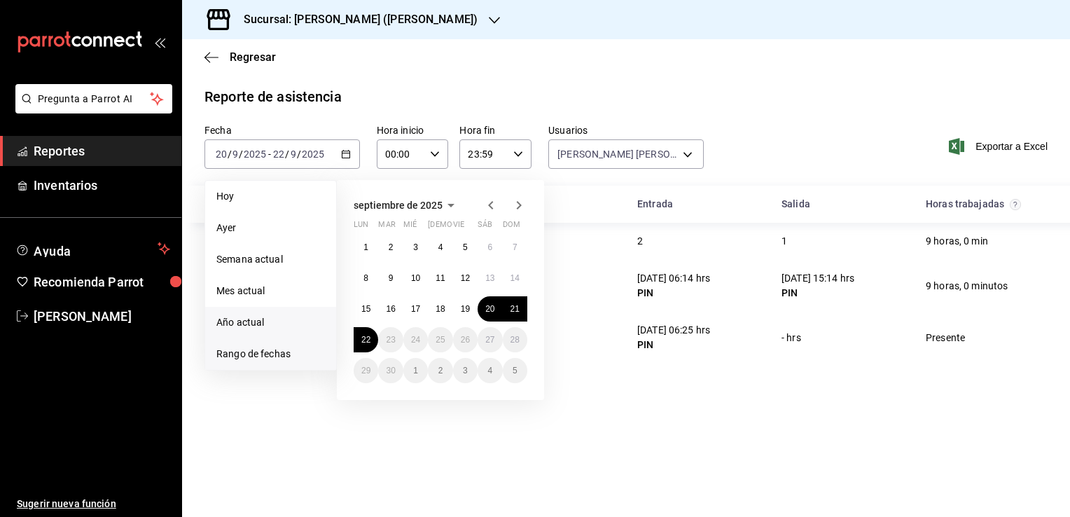
click at [226, 327] on span "Año actual" at bounding box center [270, 322] width 109 height 15
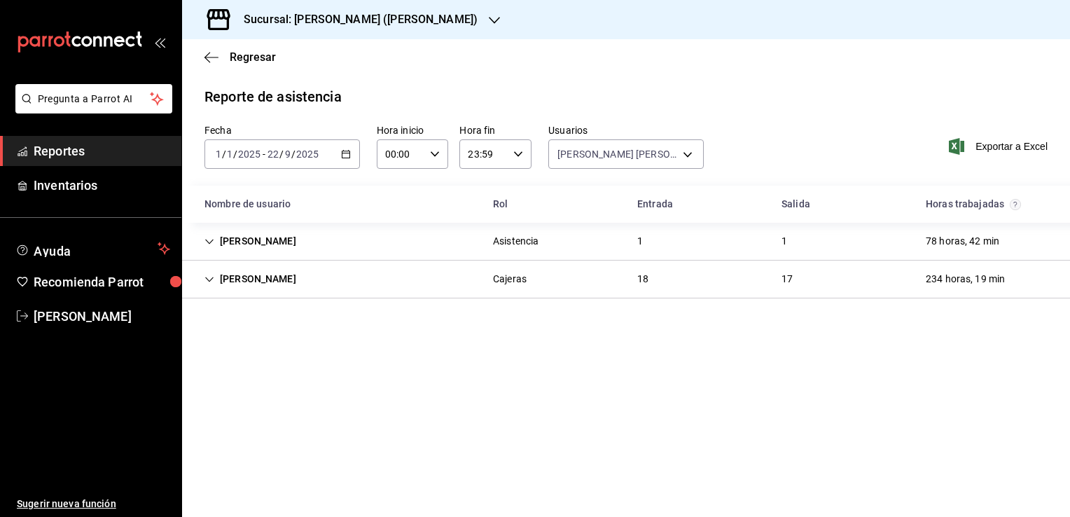
click at [212, 282] on icon "Cell" at bounding box center [210, 280] width 10 height 10
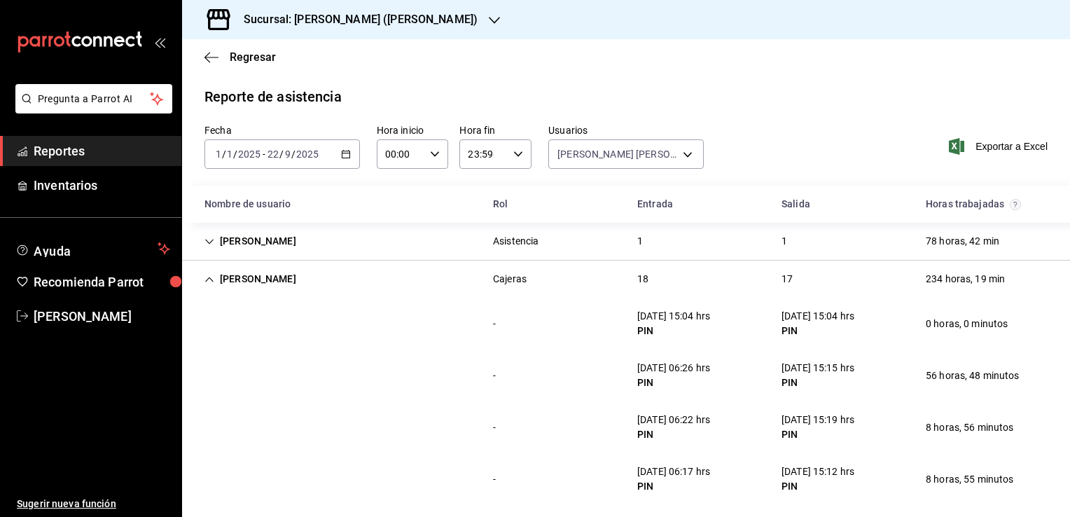
click at [935, 276] on div "234 horas, 19 min" at bounding box center [966, 279] width 102 height 26
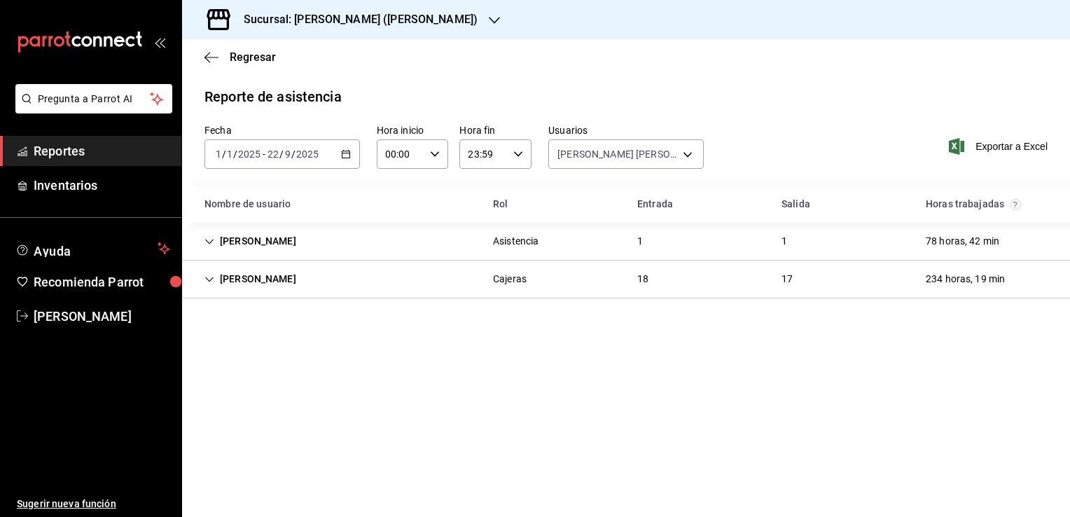
click at [208, 240] on icon "Cell" at bounding box center [210, 242] width 10 height 10
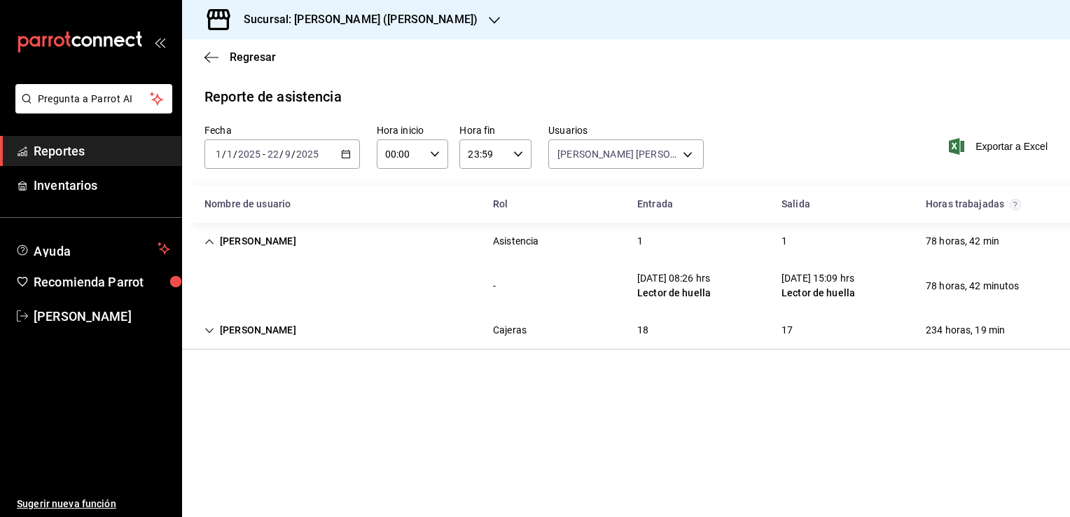
click at [210, 332] on icon "Cell" at bounding box center [209, 330] width 8 height 5
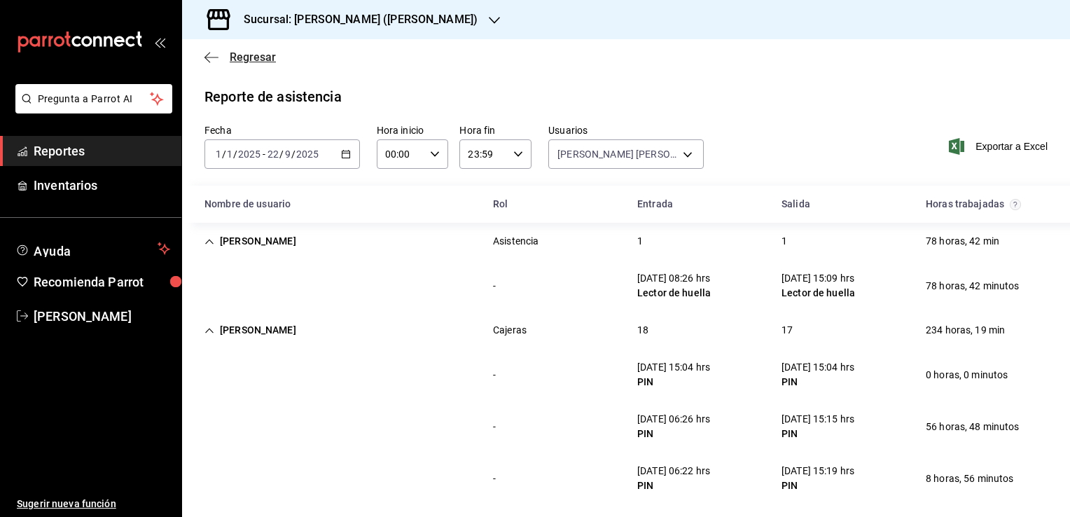
click at [213, 59] on icon "button" at bounding box center [212, 57] width 14 height 13
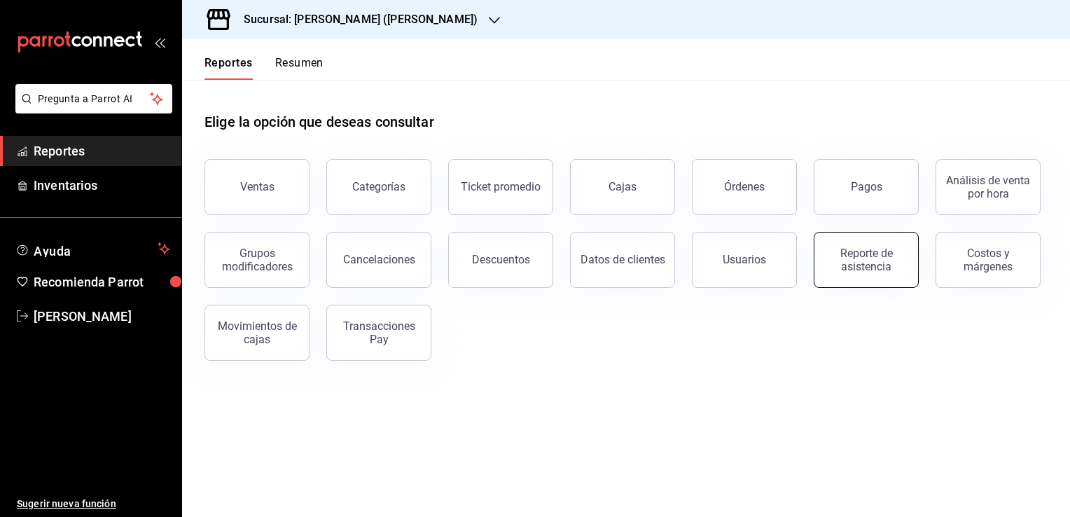
click at [857, 272] on div "Reporte de asistencia" at bounding box center [866, 260] width 87 height 27
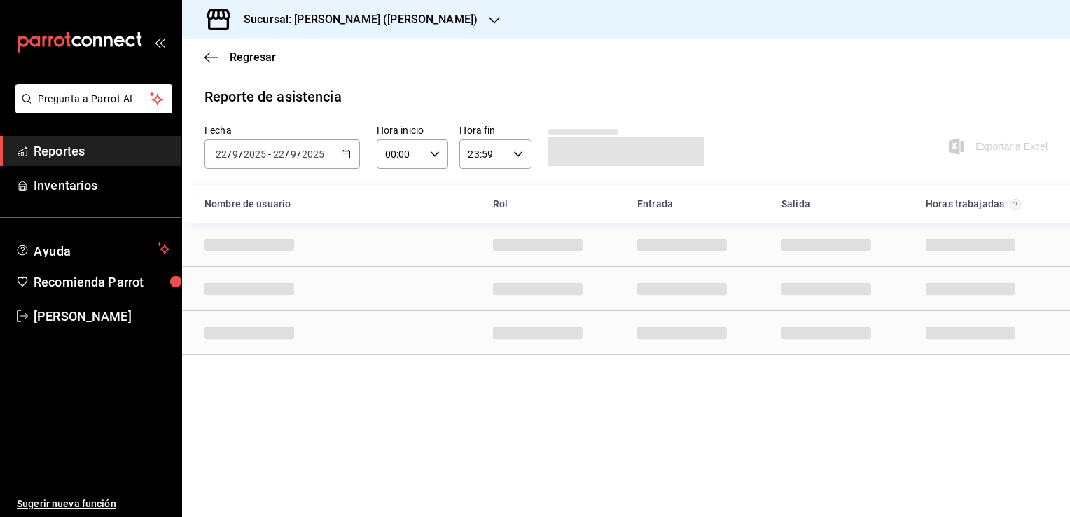
click at [345, 157] on icon "button" at bounding box center [346, 154] width 10 height 10
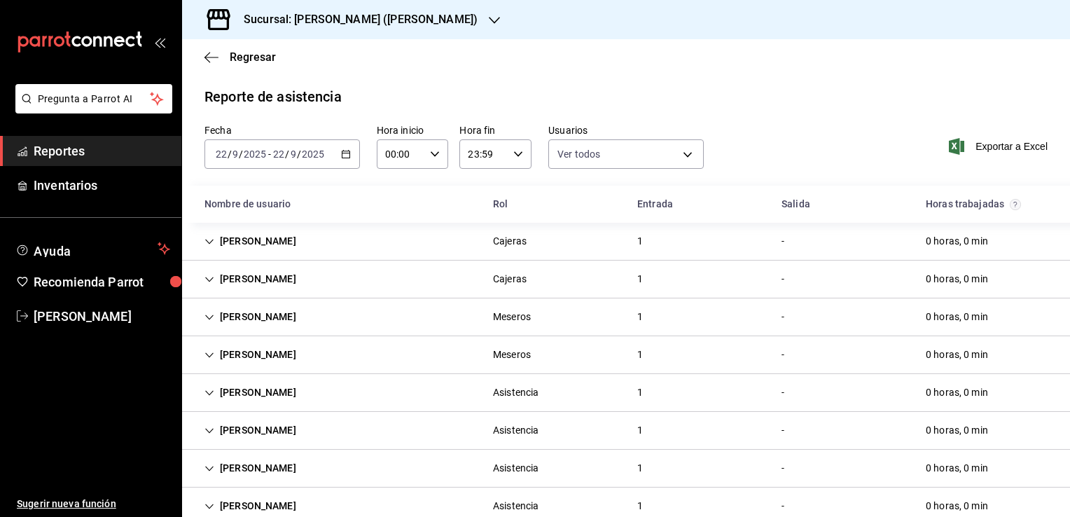
scroll to position [67, 0]
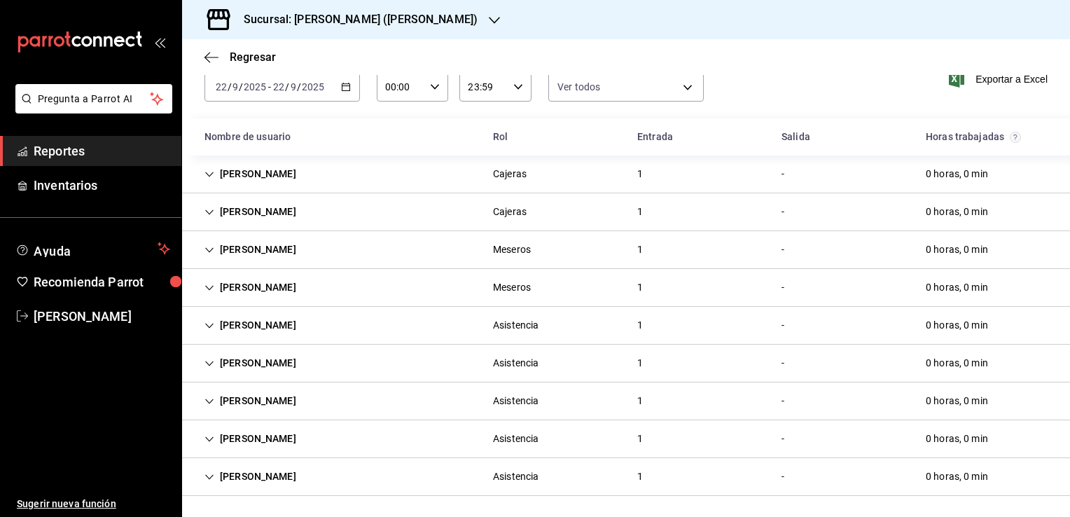
click at [215, 474] on div "Daniel Delgado" at bounding box center [250, 477] width 114 height 26
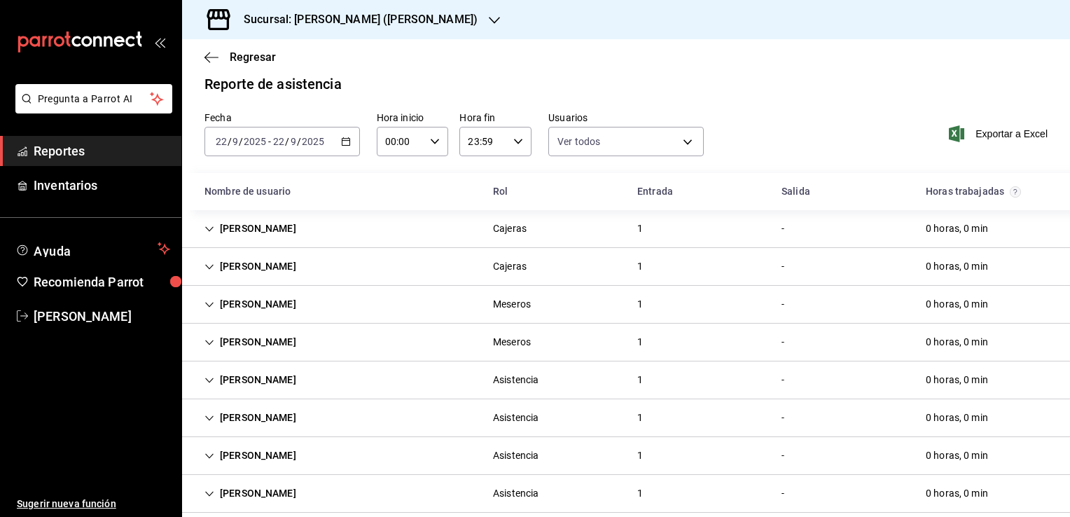
scroll to position [0, 0]
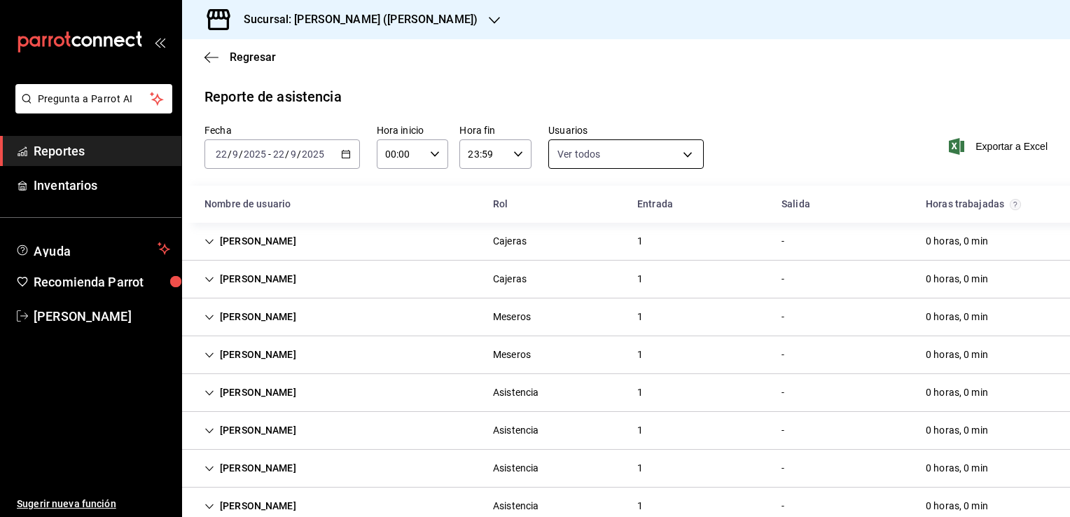
click at [619, 156] on body "Pregunta a Parrot AI Reportes Inventarios Ayuda Recomienda Parrot Mario Caballe…" at bounding box center [535, 258] width 1070 height 517
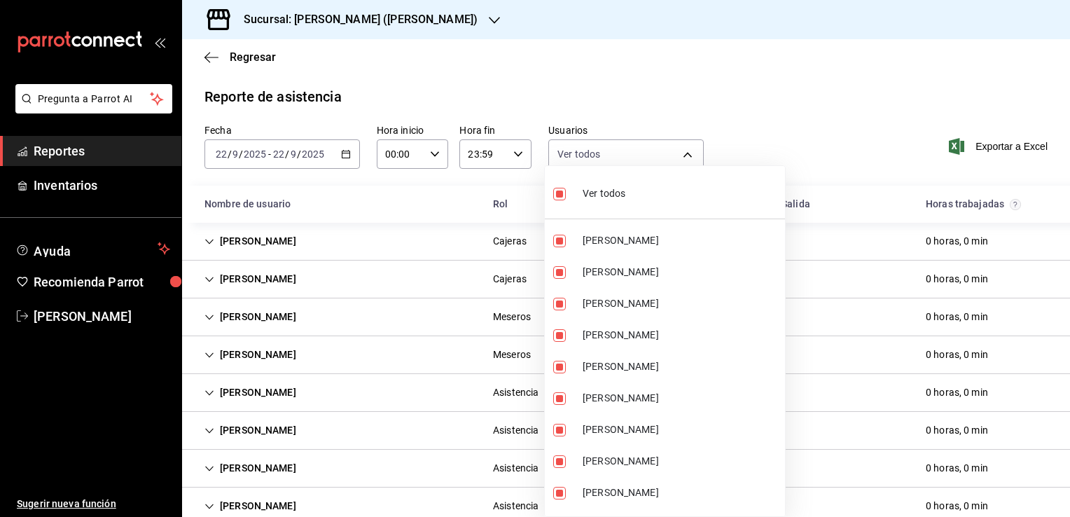
click at [570, 198] on label at bounding box center [562, 194] width 18 height 20
click at [566, 198] on input "checkbox" at bounding box center [559, 194] width 13 height 13
checkbox input "true"
type input "0cf593d1-5539-49a1-9692-2fee09df5de3,aad07810-888b-4998-a43b-ac9dc7ac225d,aa617…"
checkbox input "true"
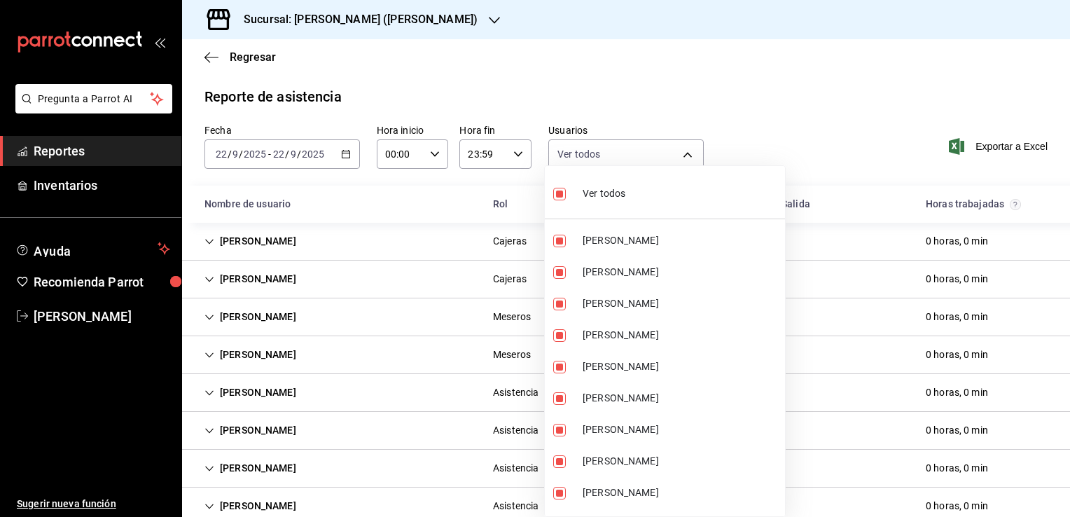
checkbox input "true"
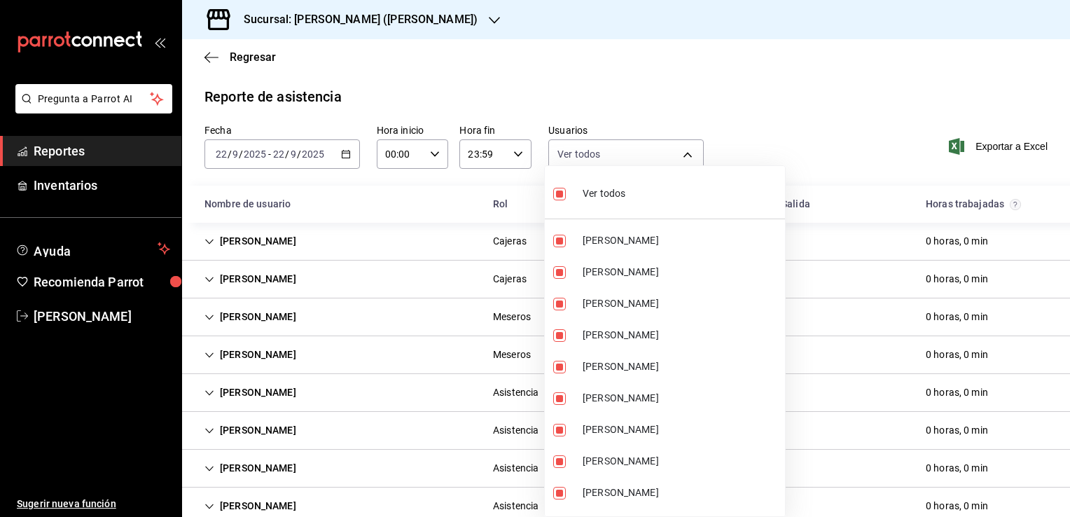
checkbox input "true"
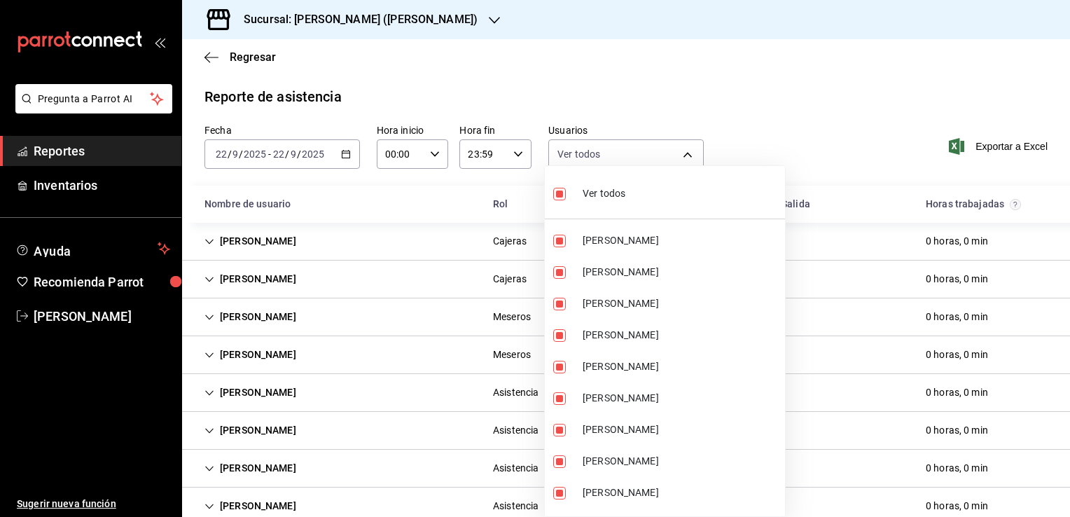
checkbox input "true"
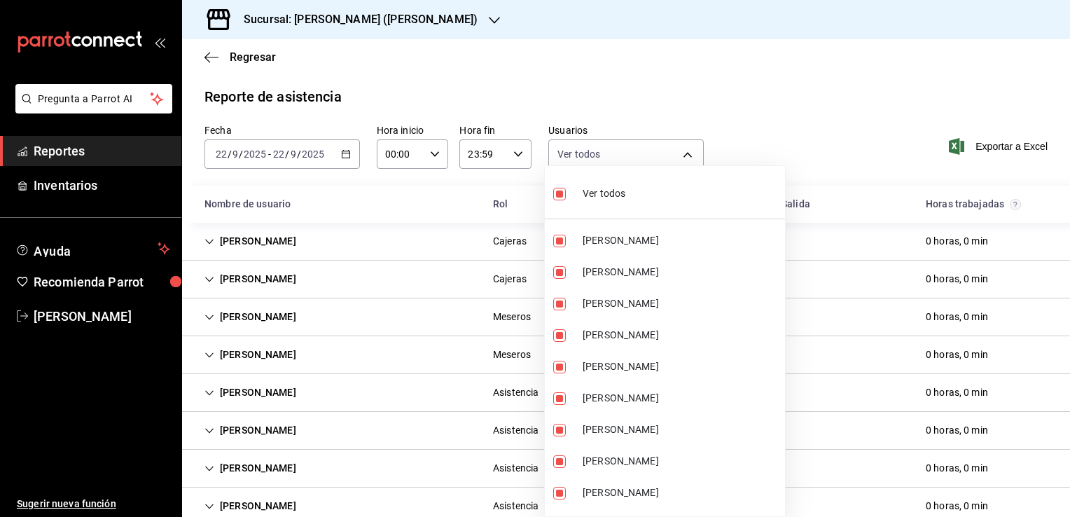
checkbox input "true"
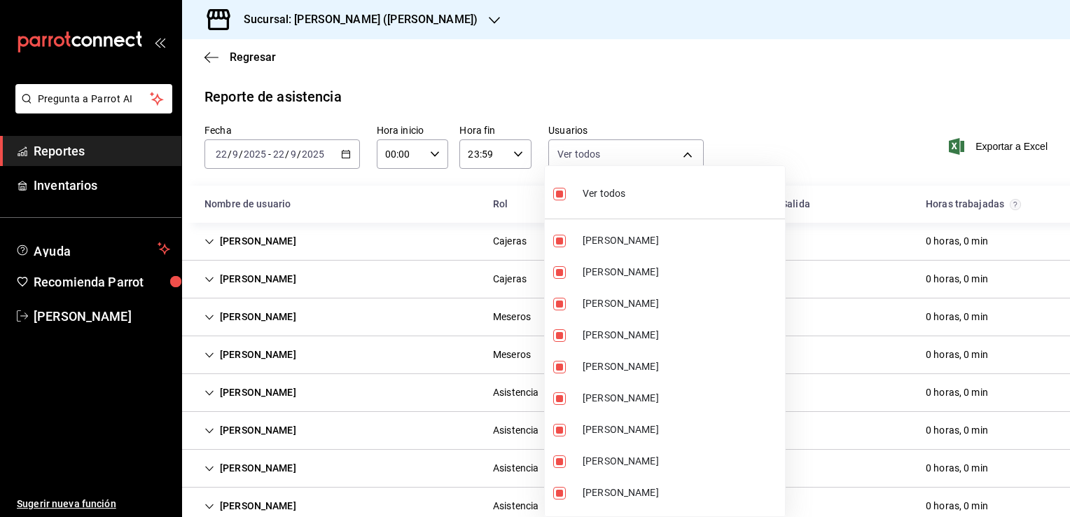
checkbox input "true"
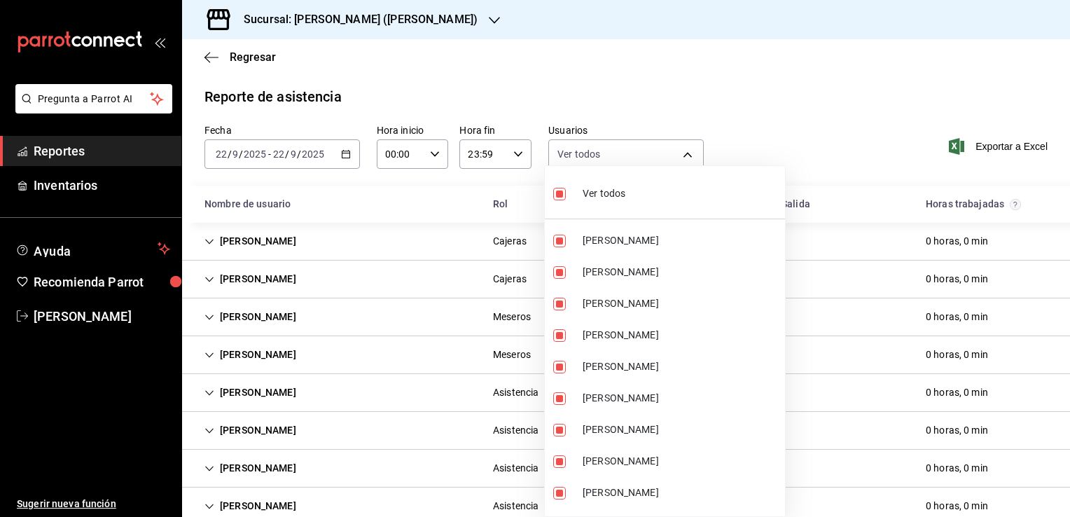
checkbox input "true"
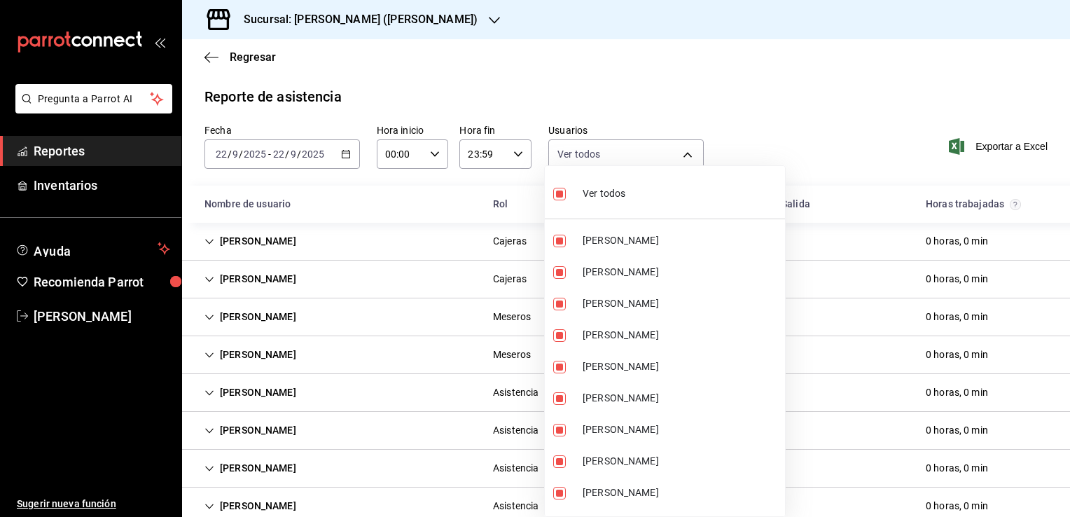
checkbox input "true"
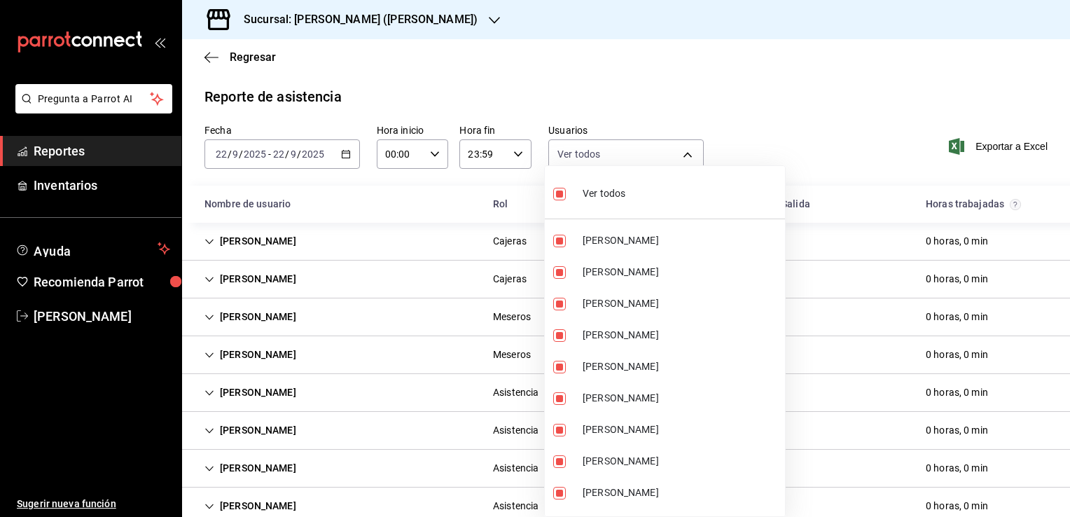
checkbox input "true"
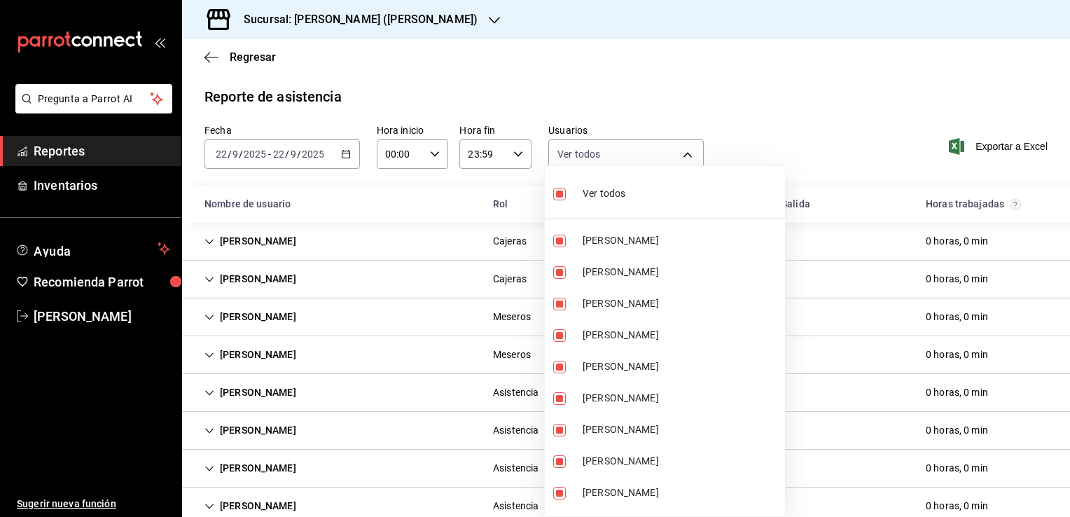
checkbox input "true"
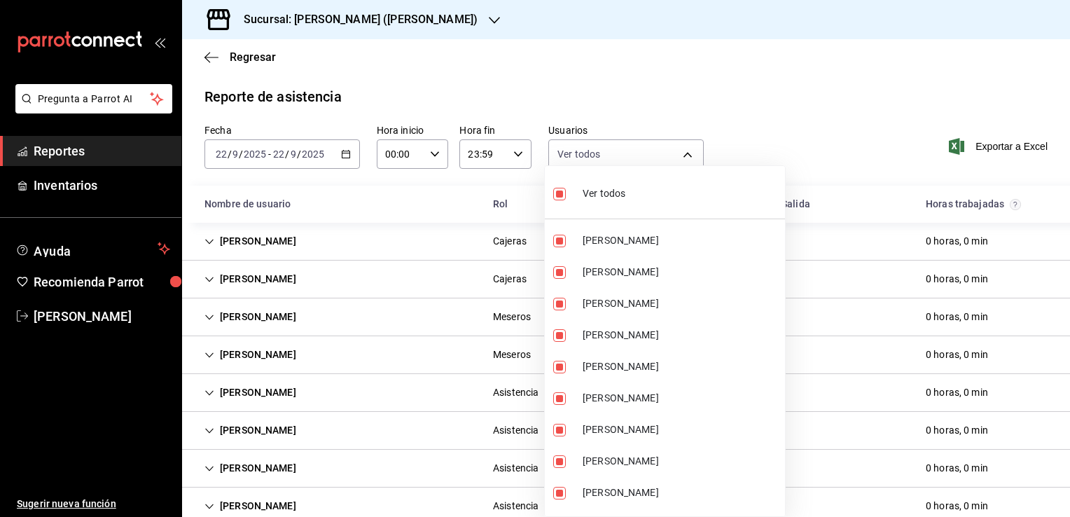
checkbox input "true"
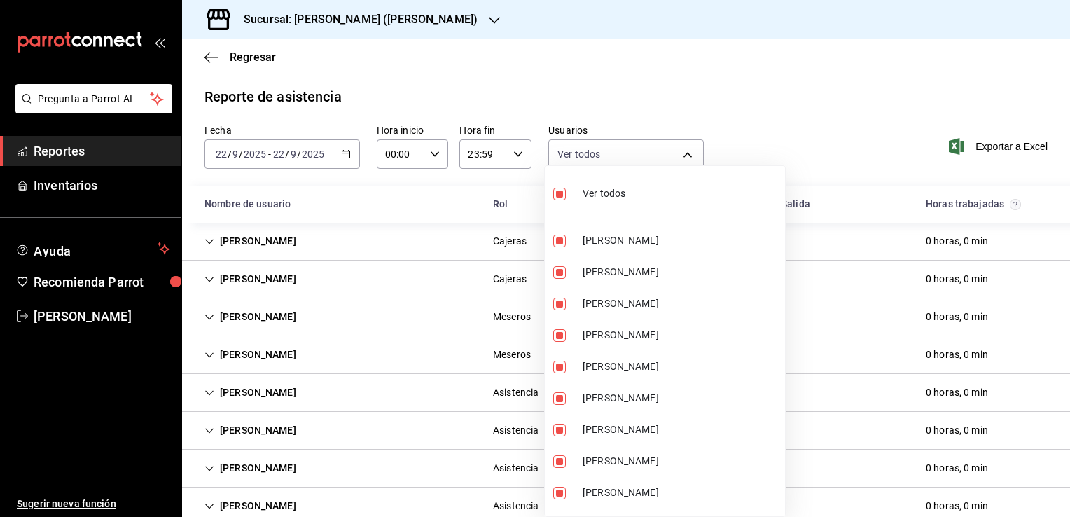
checkbox input "true"
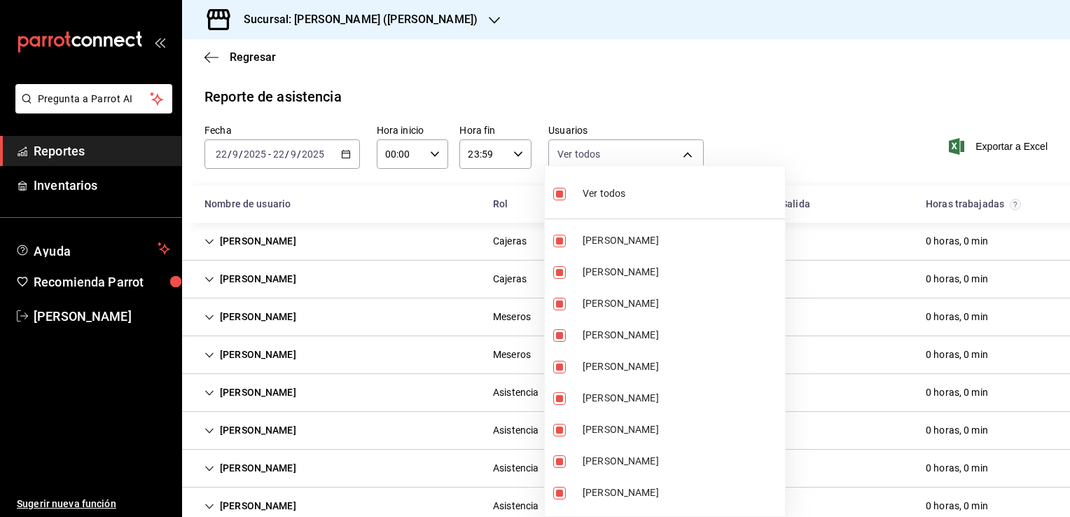
checkbox input "true"
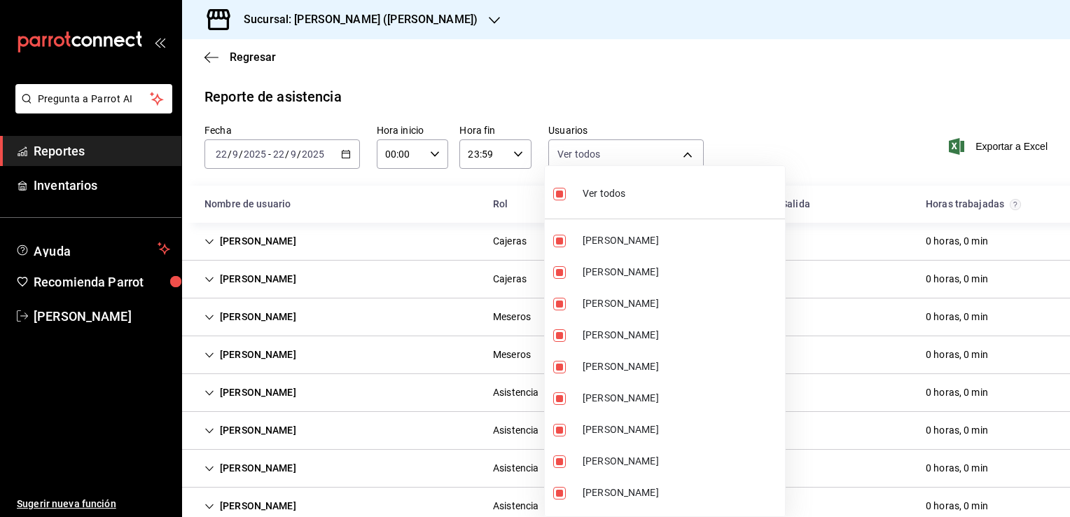
checkbox input "true"
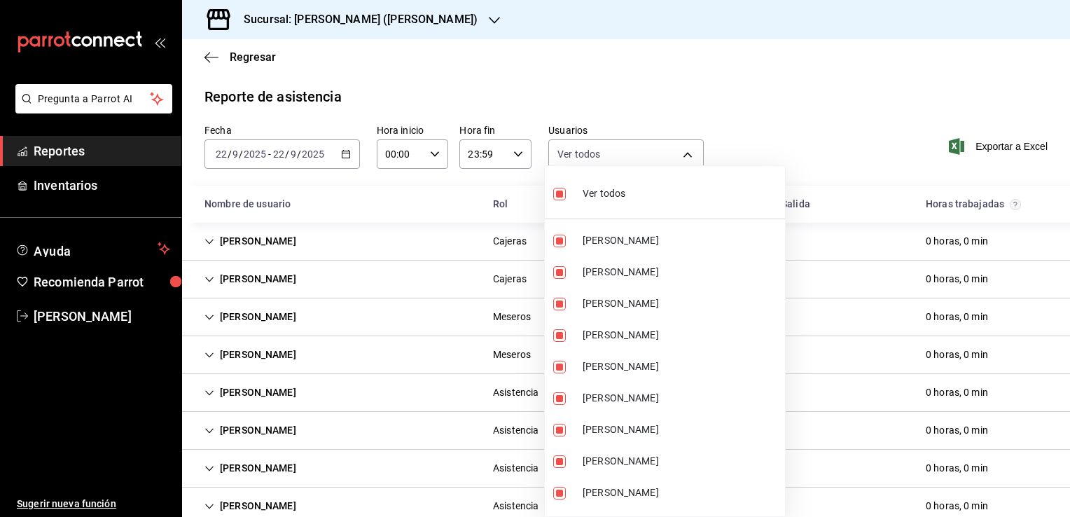
checkbox input "true"
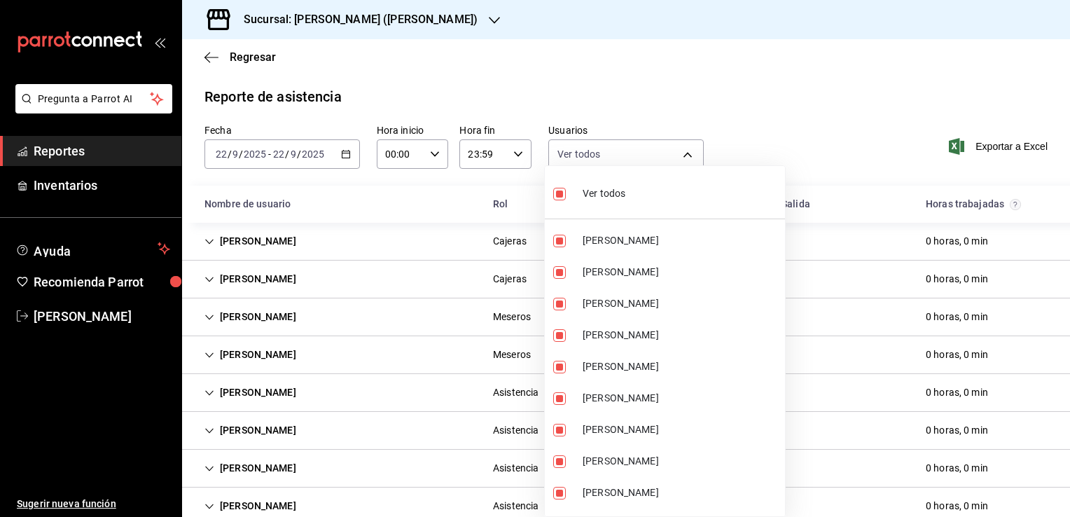
checkbox input "true"
click at [738, 116] on div at bounding box center [535, 258] width 1070 height 517
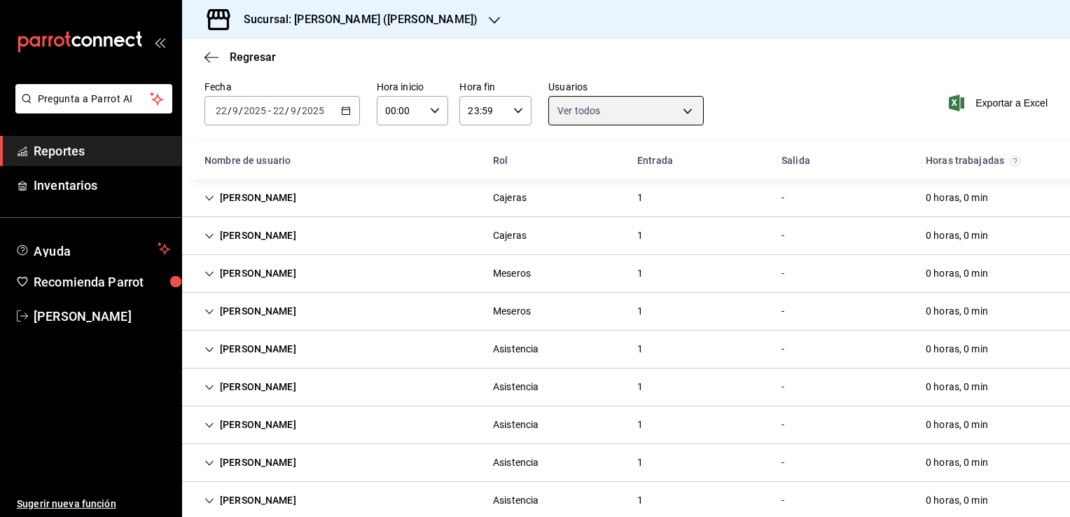
scroll to position [67, 0]
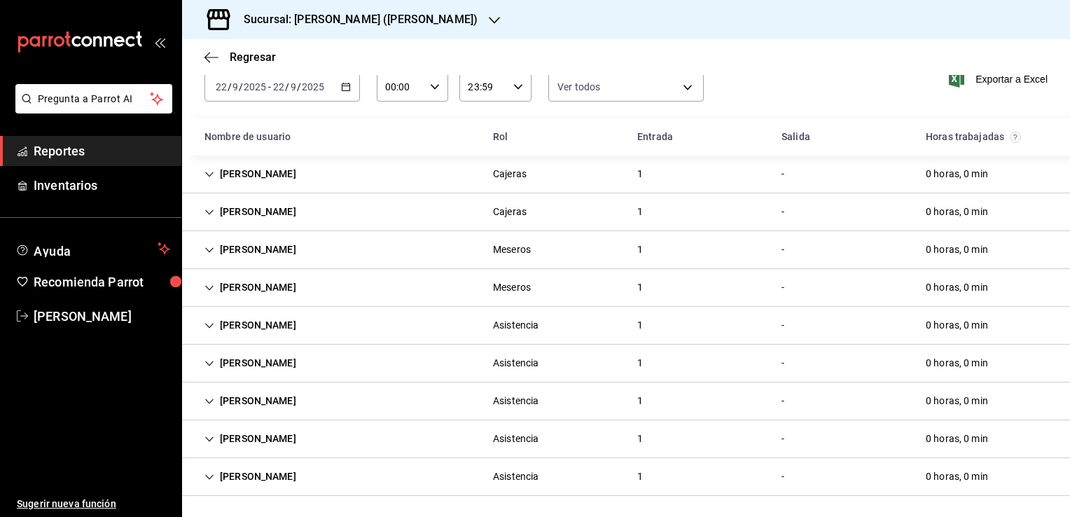
click at [207, 327] on icon "Cell" at bounding box center [210, 326] width 10 height 10
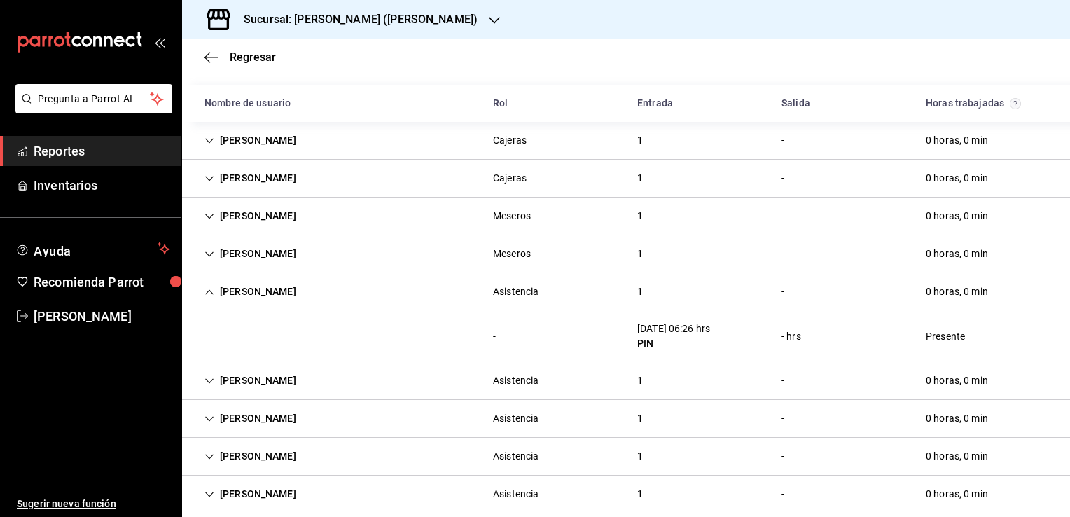
scroll to position [118, 0]
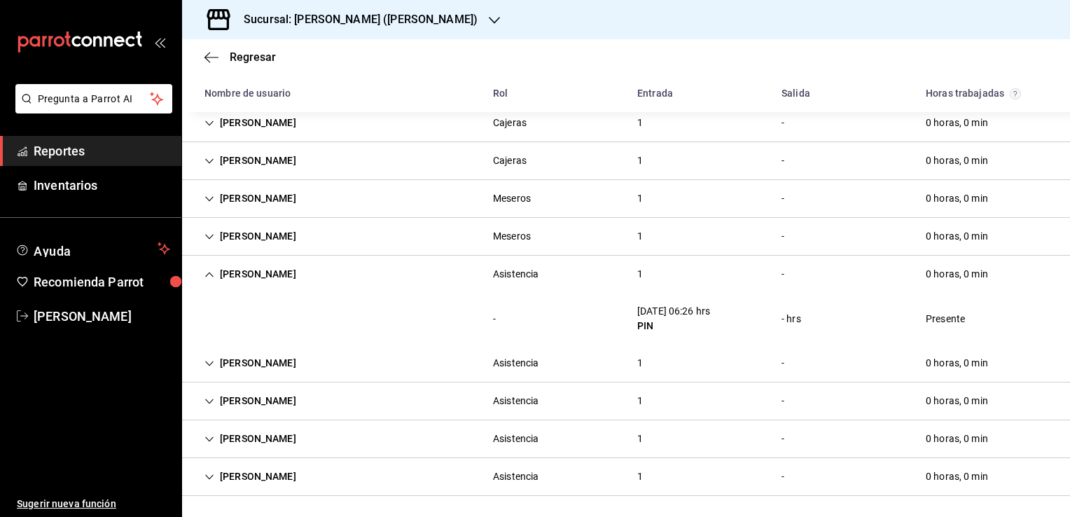
click at [206, 274] on icon "Cell" at bounding box center [210, 275] width 10 height 10
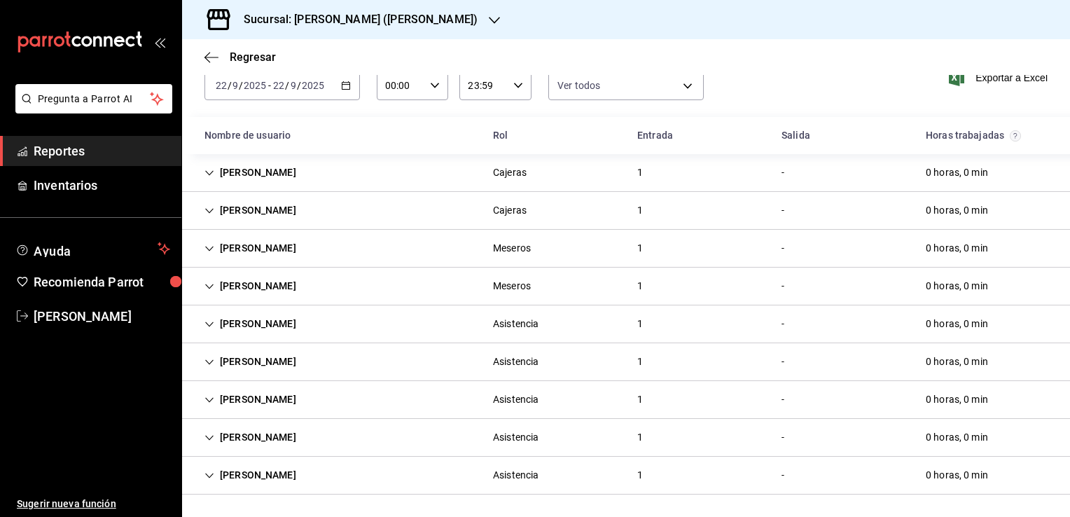
scroll to position [67, 0]
click at [205, 359] on div "Katy Tovar" at bounding box center [250, 363] width 114 height 26
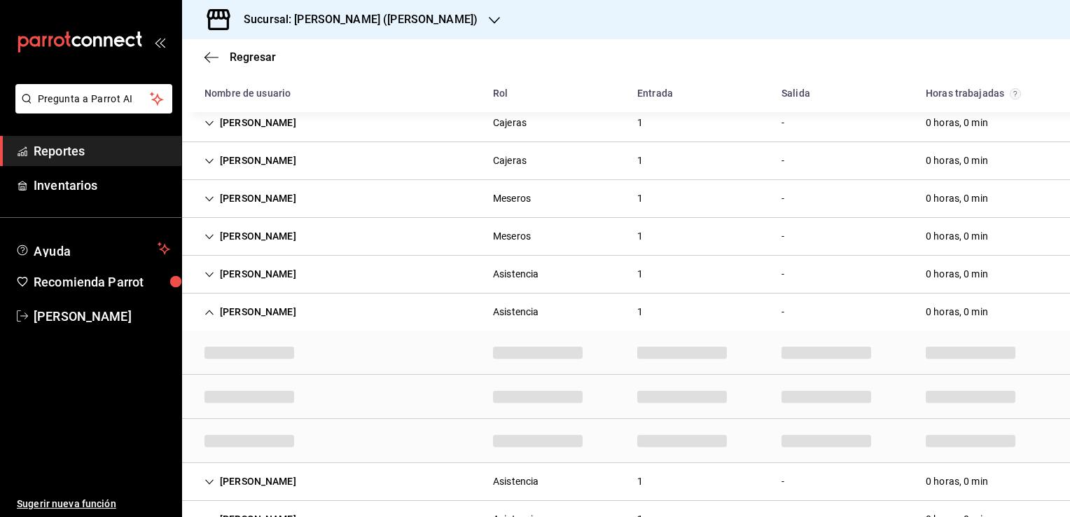
scroll to position [118, 0]
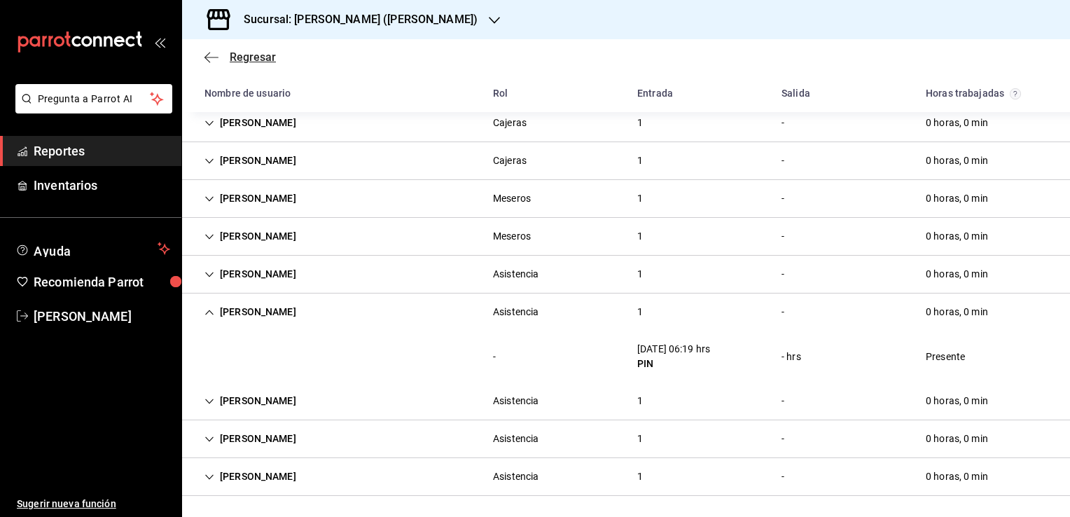
click at [212, 61] on icon "button" at bounding box center [212, 57] width 14 height 13
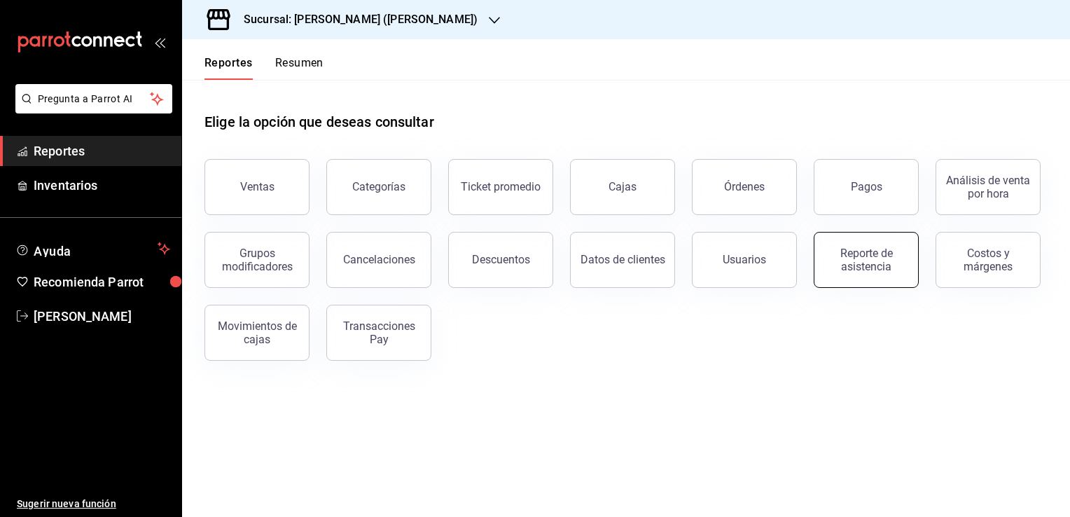
click at [849, 270] on div "Reporte de asistencia" at bounding box center [866, 260] width 87 height 27
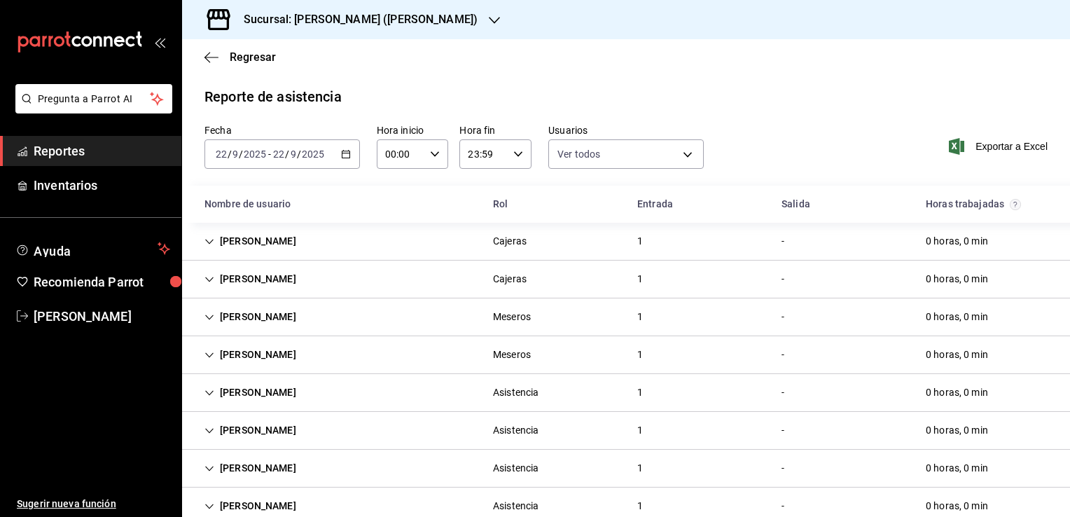
scroll to position [67, 0]
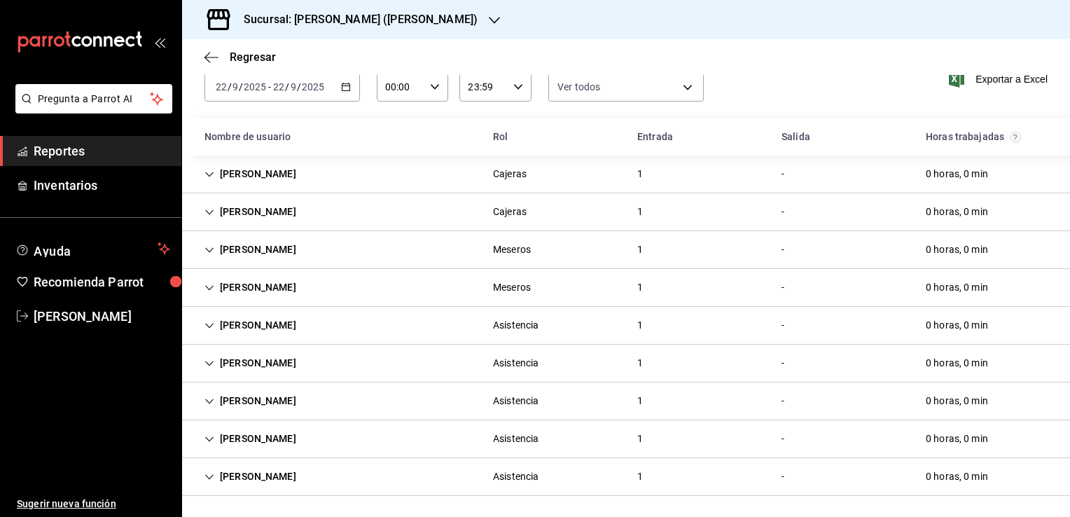
click at [343, 96] on div "2025-09-22 22 / 9 / 2025 - 2025-09-22 22 / 9 / 2025" at bounding box center [283, 86] width 156 height 29
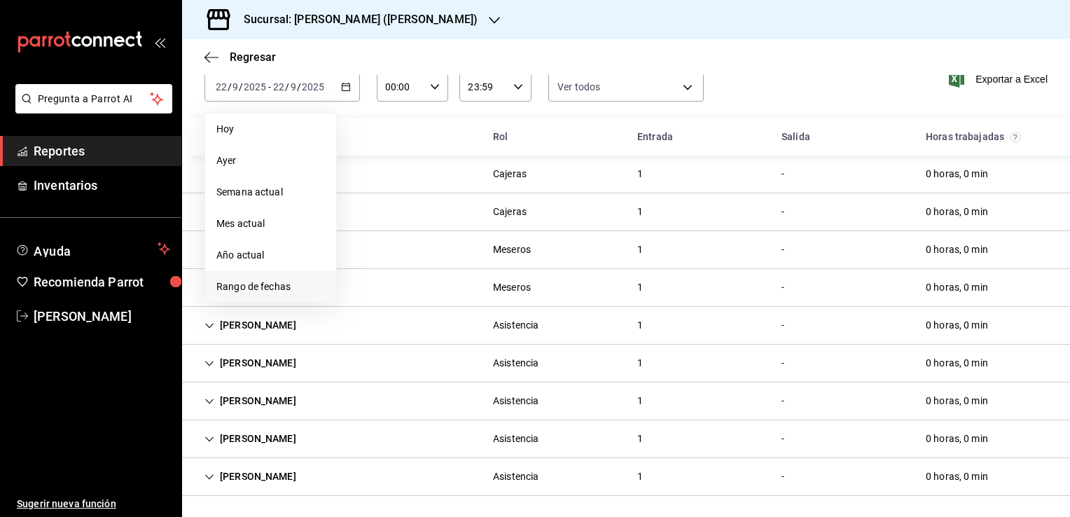
click at [264, 284] on span "Rango de fechas" at bounding box center [270, 287] width 109 height 15
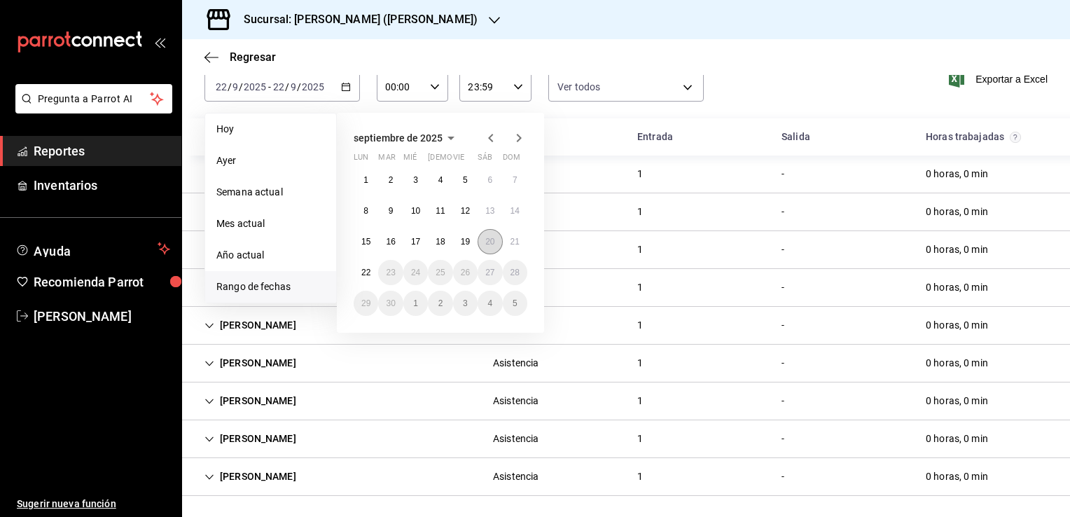
click at [497, 245] on button "20" at bounding box center [490, 241] width 25 height 25
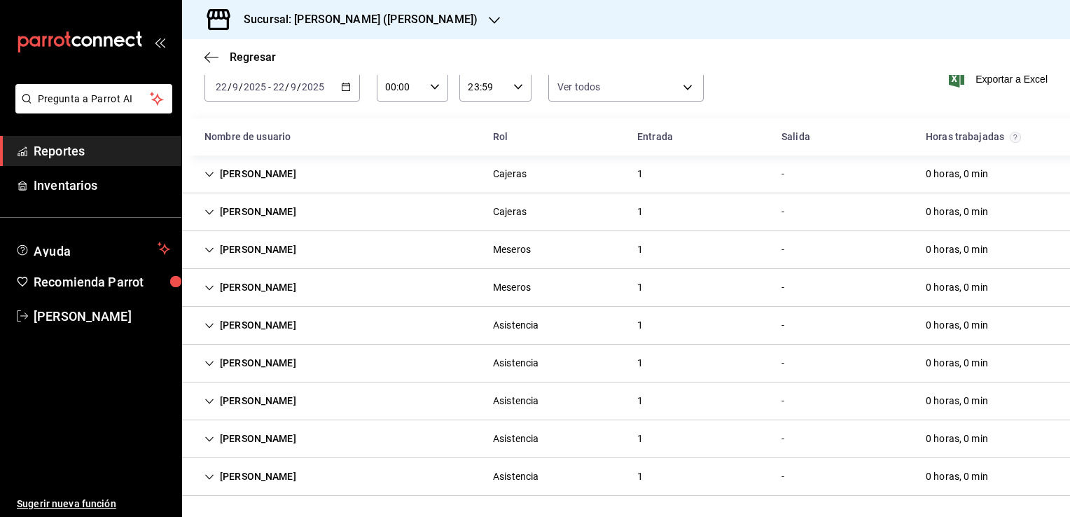
click at [820, 78] on div "Fecha 2025-09-22 22 / 9 / 2025 - 2025-09-22 22 / 9 / 2025 Hora inicio 00:00 Hor…" at bounding box center [626, 88] width 888 height 62
click at [212, 66] on div "Regresar" at bounding box center [626, 57] width 888 height 36
click at [210, 60] on icon "button" at bounding box center [212, 57] width 14 height 13
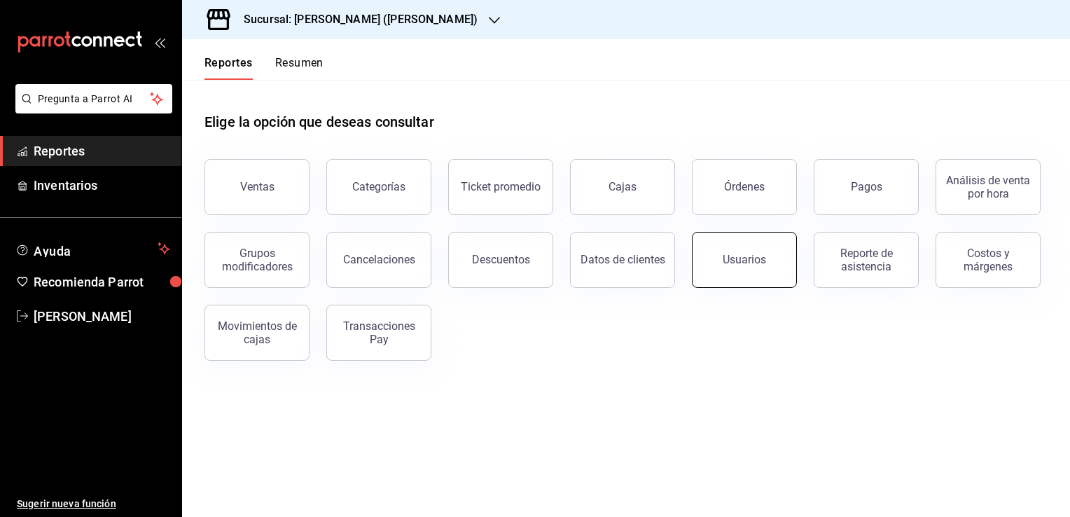
click at [765, 284] on button "Usuarios" at bounding box center [744, 260] width 105 height 56
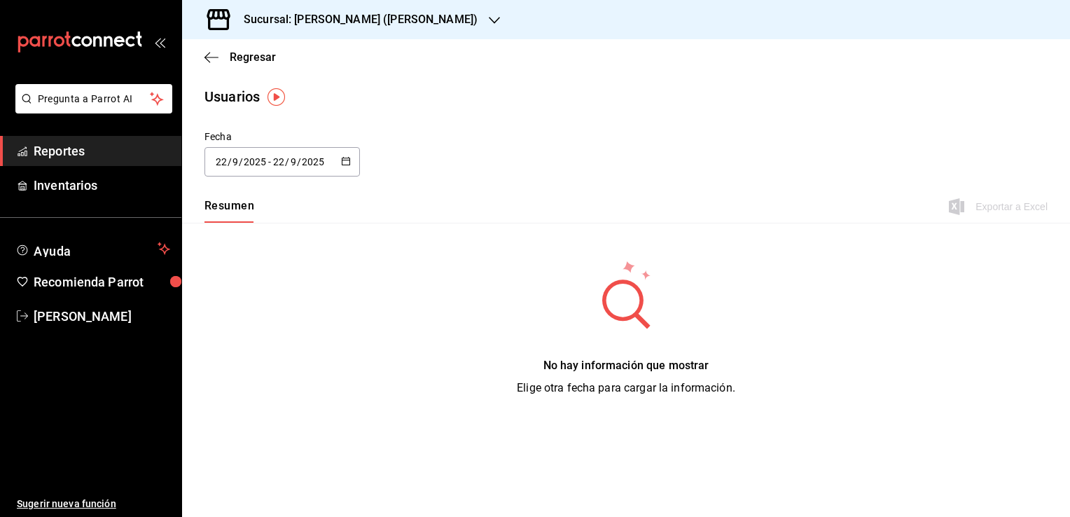
click at [341, 159] on icon "button" at bounding box center [346, 161] width 10 height 10
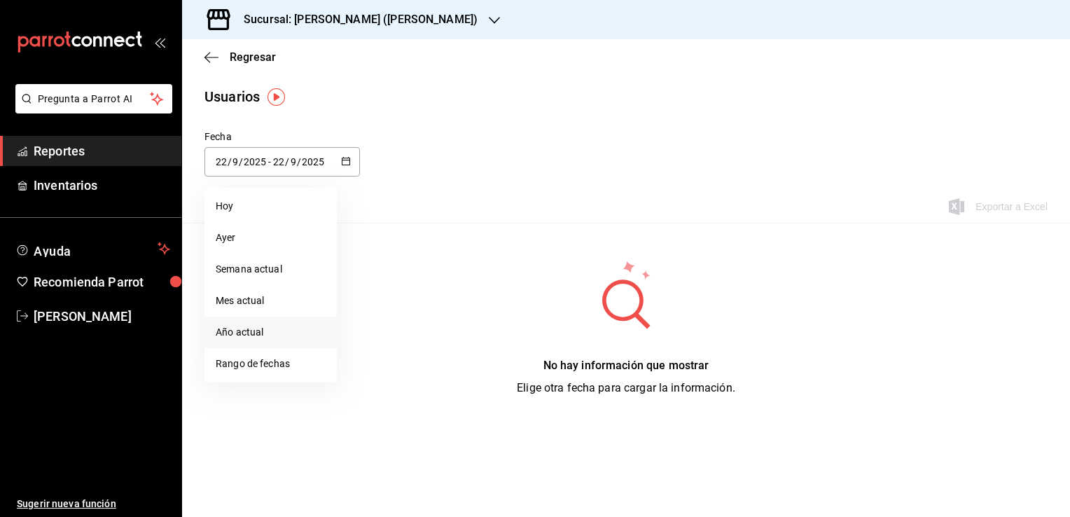
click at [275, 338] on li "Año actual" at bounding box center [271, 333] width 132 height 32
type input "2025-01-01"
type input "1"
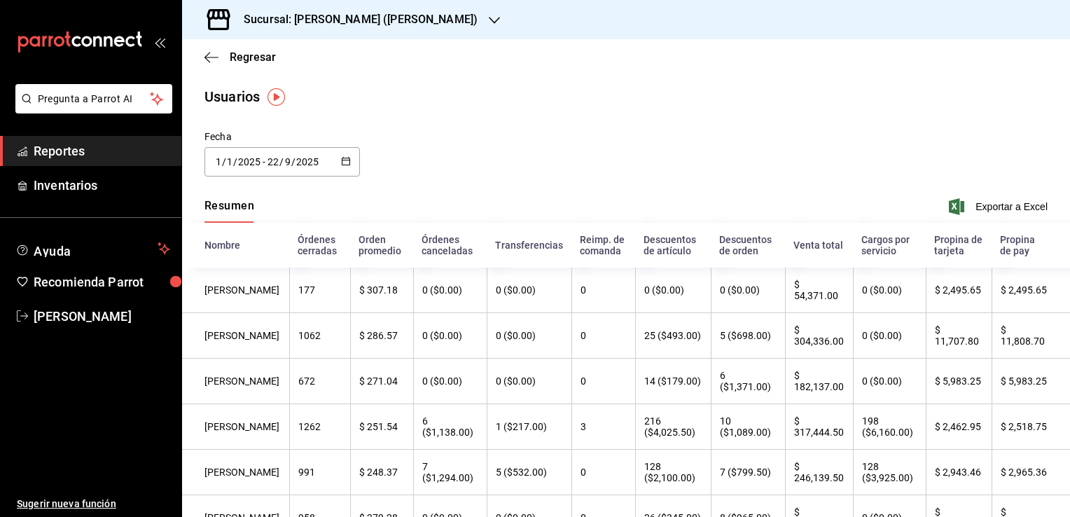
click at [213, 69] on div "Regresar" at bounding box center [626, 57] width 888 height 36
click at [213, 63] on icon "button" at bounding box center [212, 57] width 14 height 13
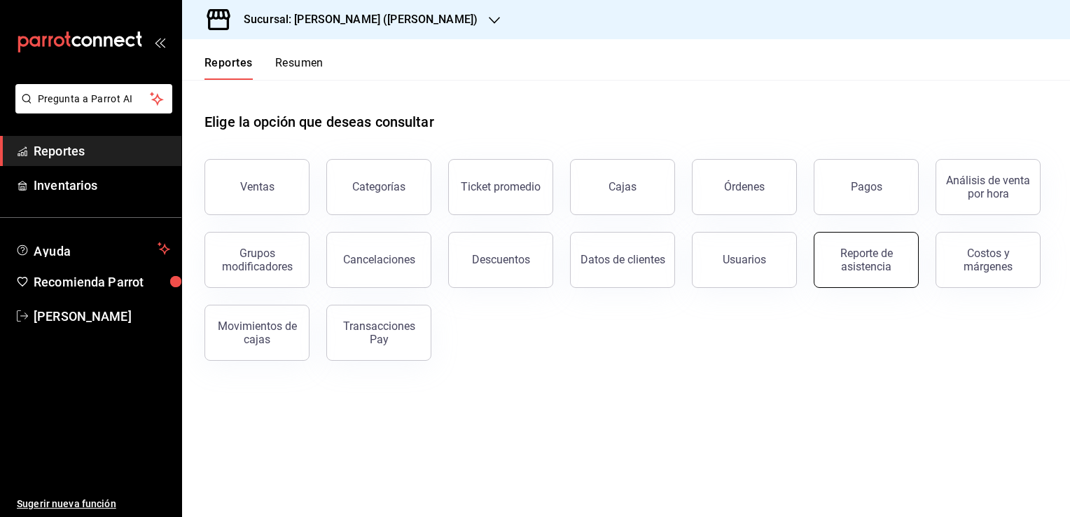
click at [874, 268] on div "Reporte de asistencia" at bounding box center [866, 260] width 87 height 27
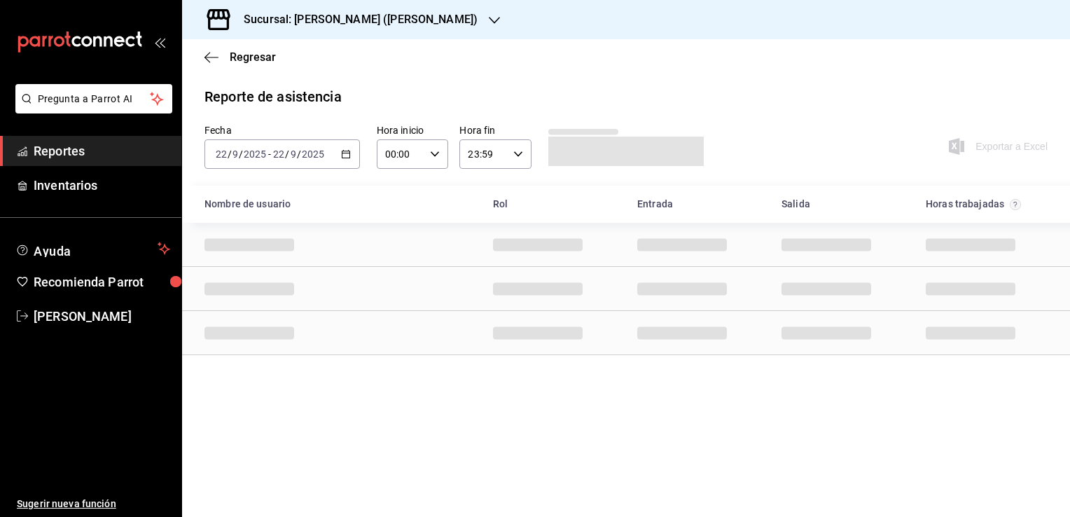
click at [342, 160] on div "2025-09-22 22 / 9 / 2025 - 2025-09-22 22 / 9 / 2025" at bounding box center [283, 153] width 156 height 29
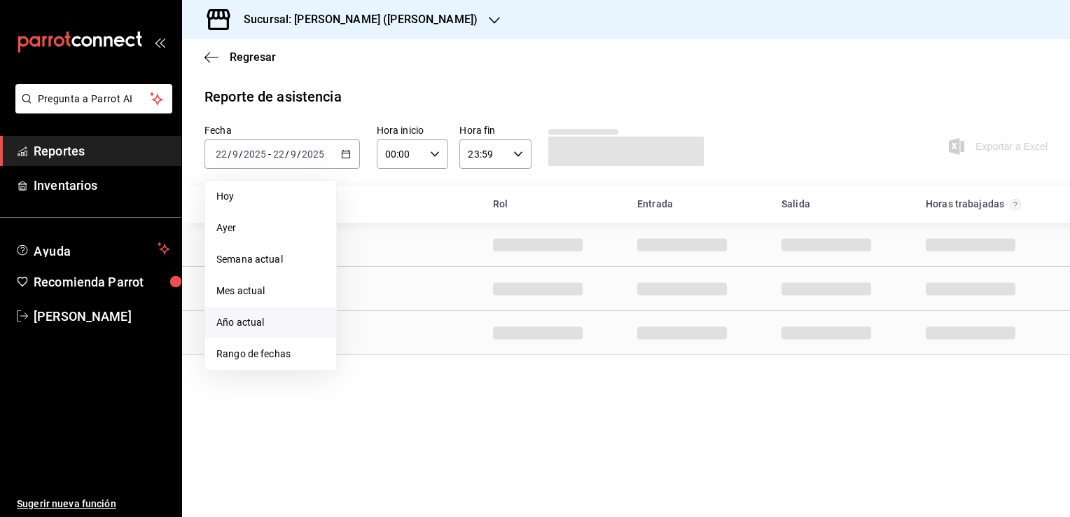
click at [268, 322] on span "Año actual" at bounding box center [270, 322] width 109 height 15
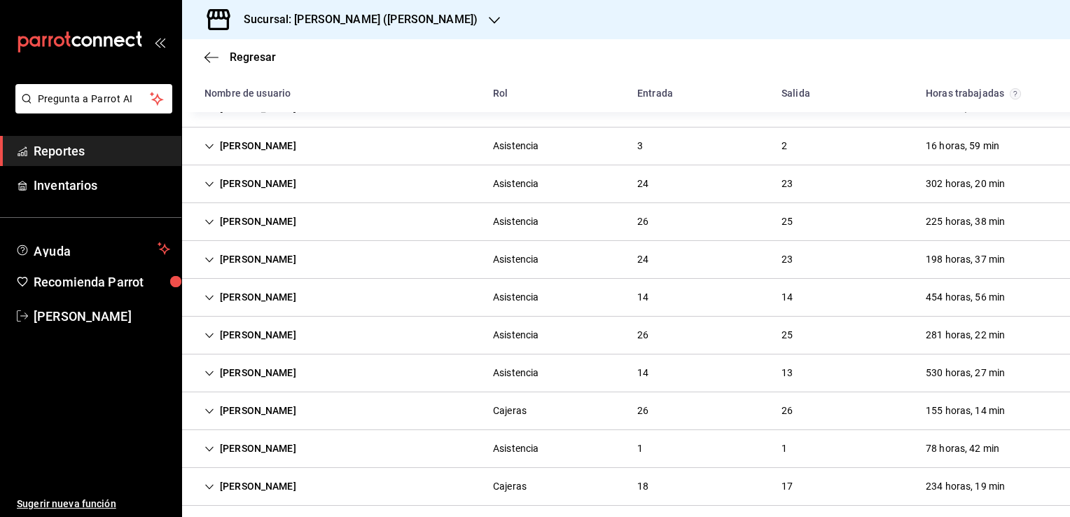
scroll to position [444, 0]
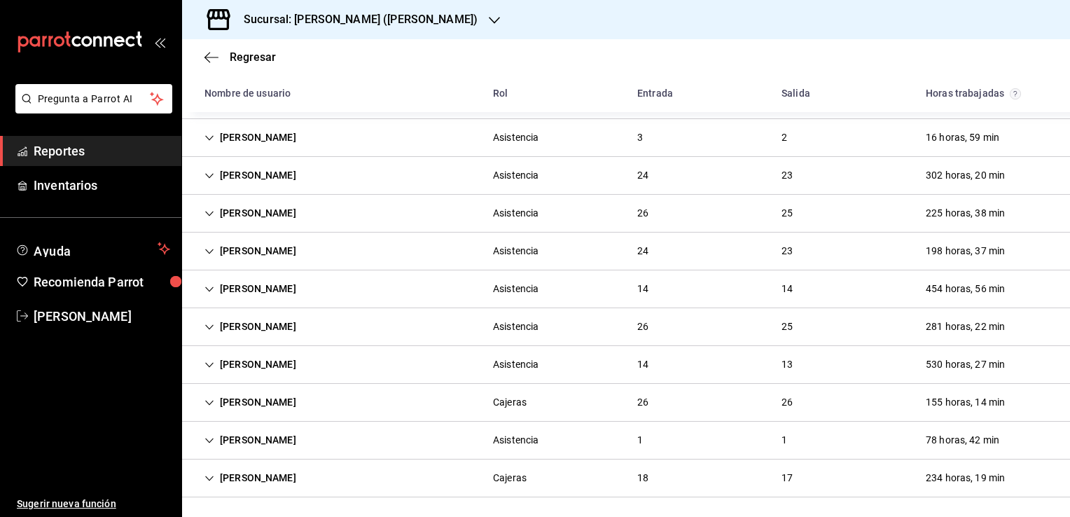
click at [211, 441] on icon "Cell" at bounding box center [210, 441] width 10 height 10
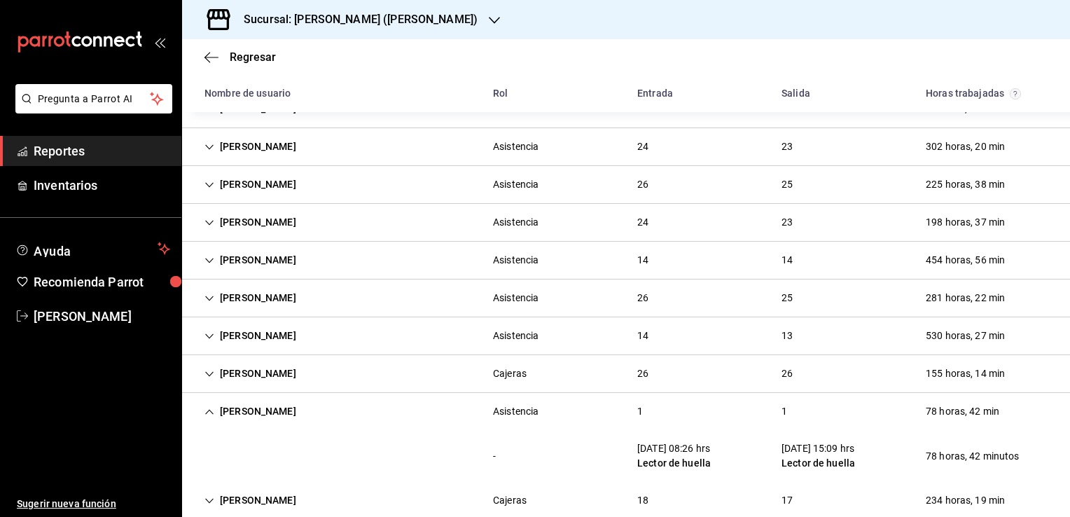
scroll to position [495, 0]
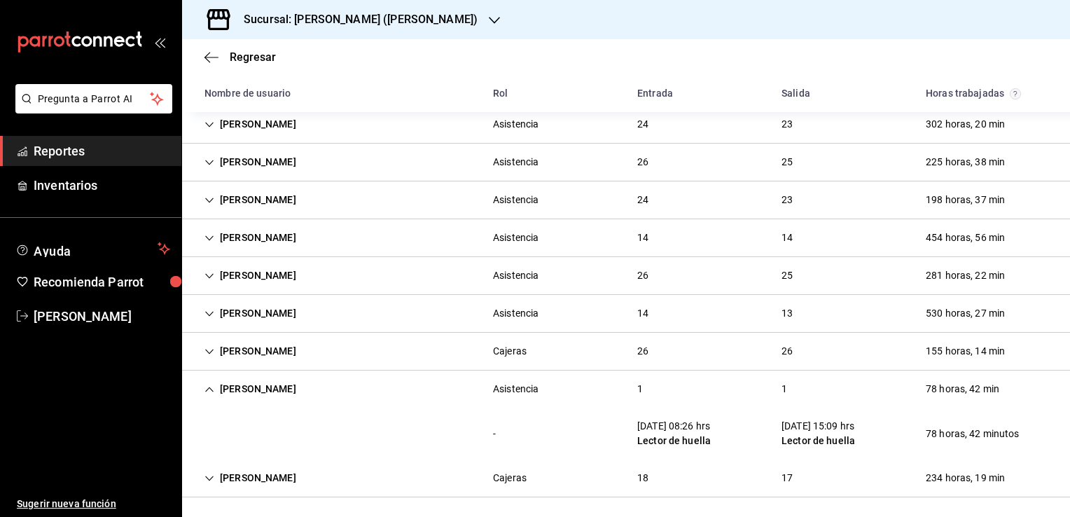
click at [217, 475] on div "Jessika aime Picaso Torres" at bounding box center [250, 478] width 114 height 26
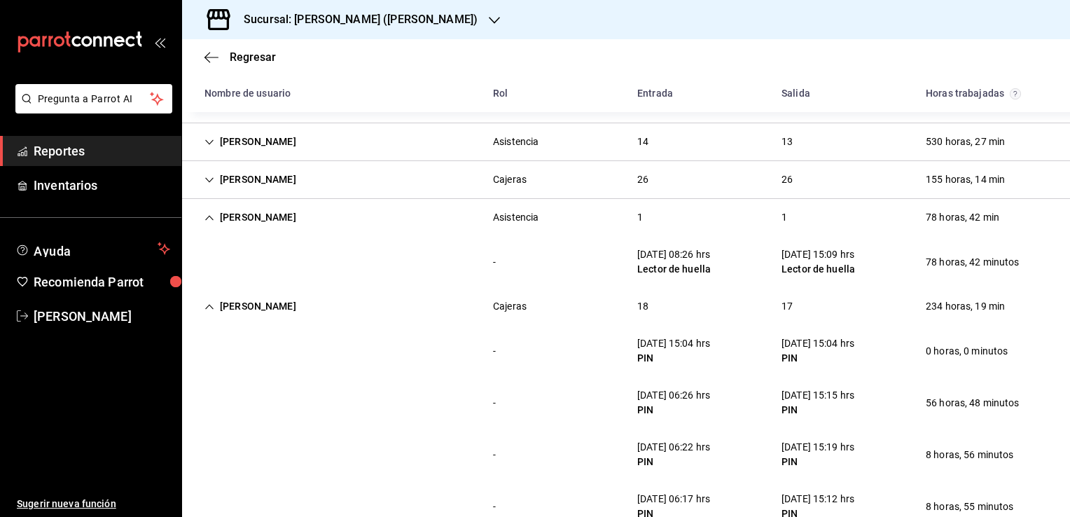
scroll to position [657, 0]
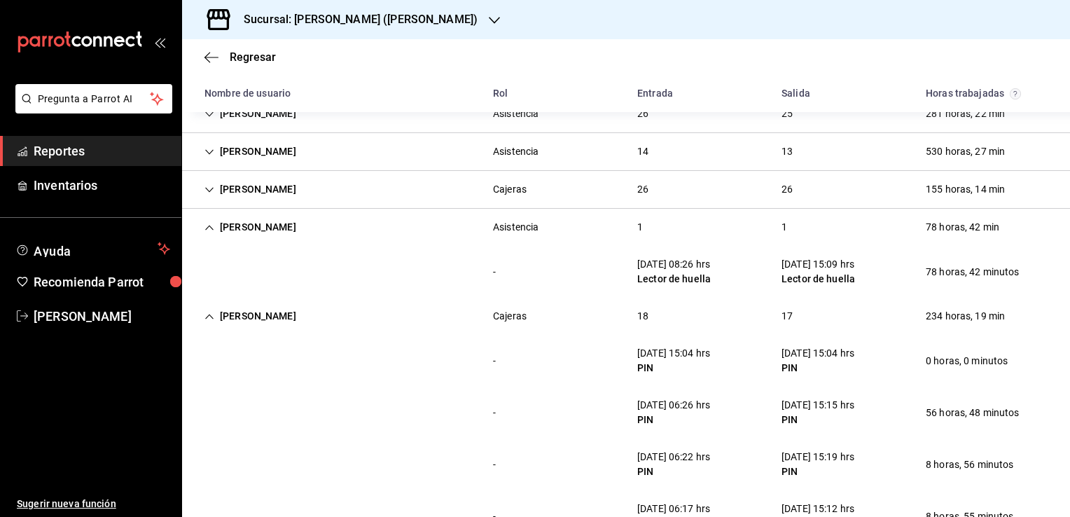
click at [209, 228] on icon "Cell" at bounding box center [210, 228] width 10 height 10
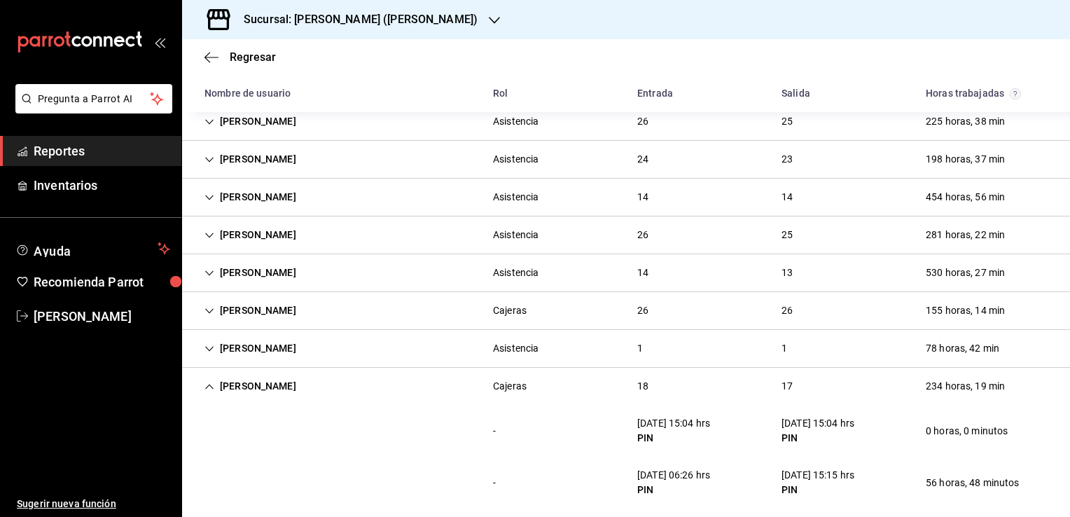
scroll to position [606, 0]
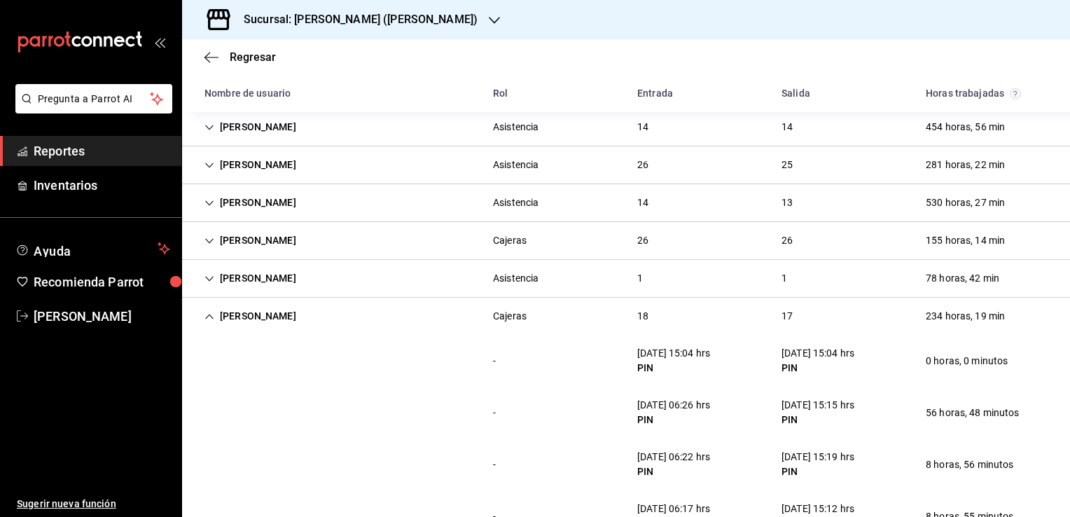
click at [205, 284] on div "Jessica Aime Picaso Torres" at bounding box center [250, 279] width 114 height 26
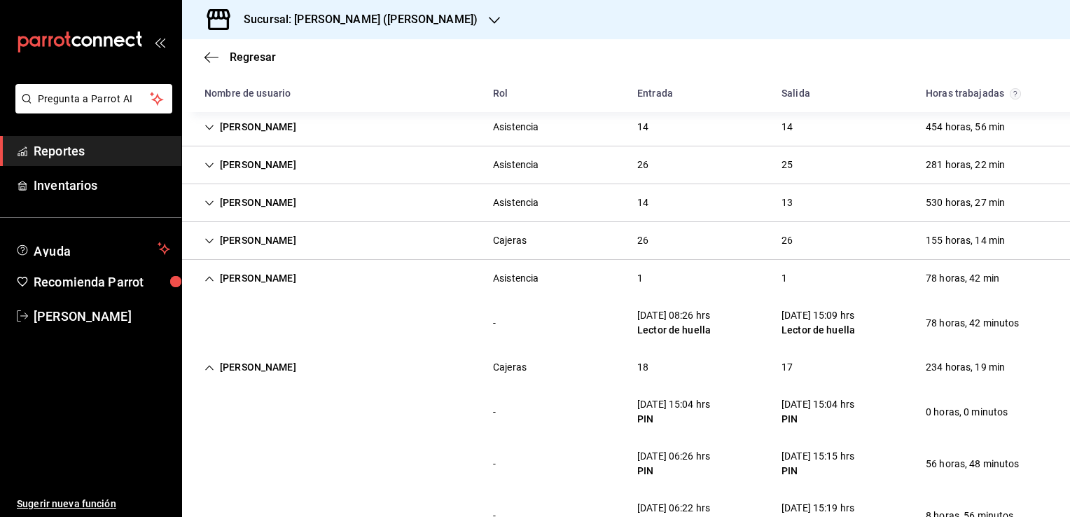
click at [867, 289] on div "Jessica Aime Picaso Torres Asistencia 1 1 78 horas, 42 min" at bounding box center [626, 278] width 888 height 37
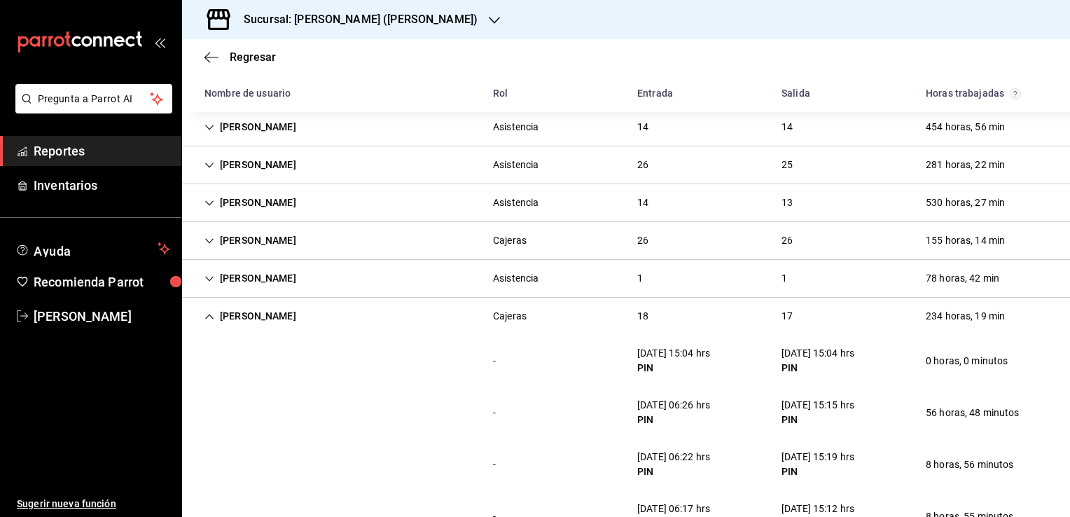
click at [91, 158] on span "Reportes" at bounding box center [102, 151] width 137 height 19
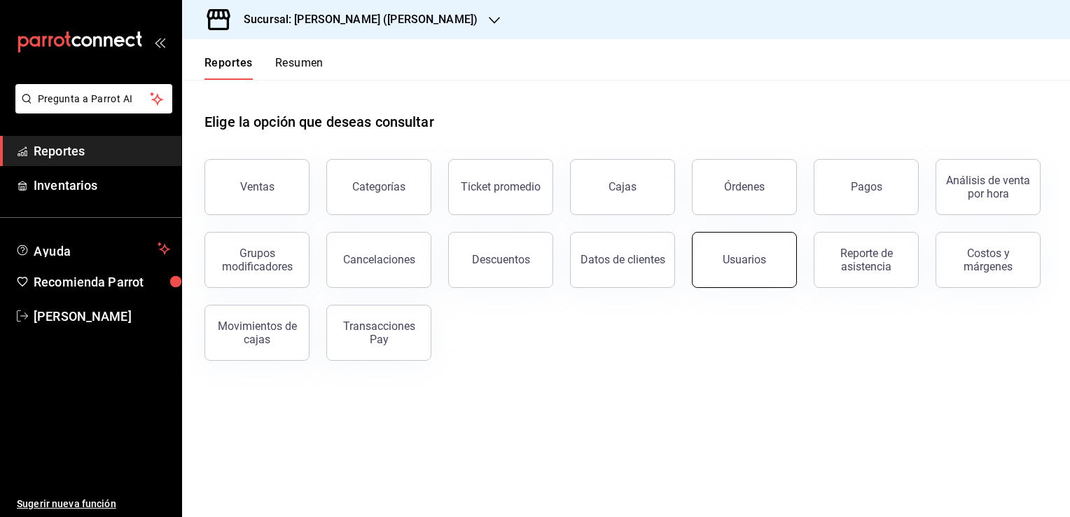
click at [712, 273] on button "Usuarios" at bounding box center [744, 260] width 105 height 56
